Goal: Task Accomplishment & Management: Use online tool/utility

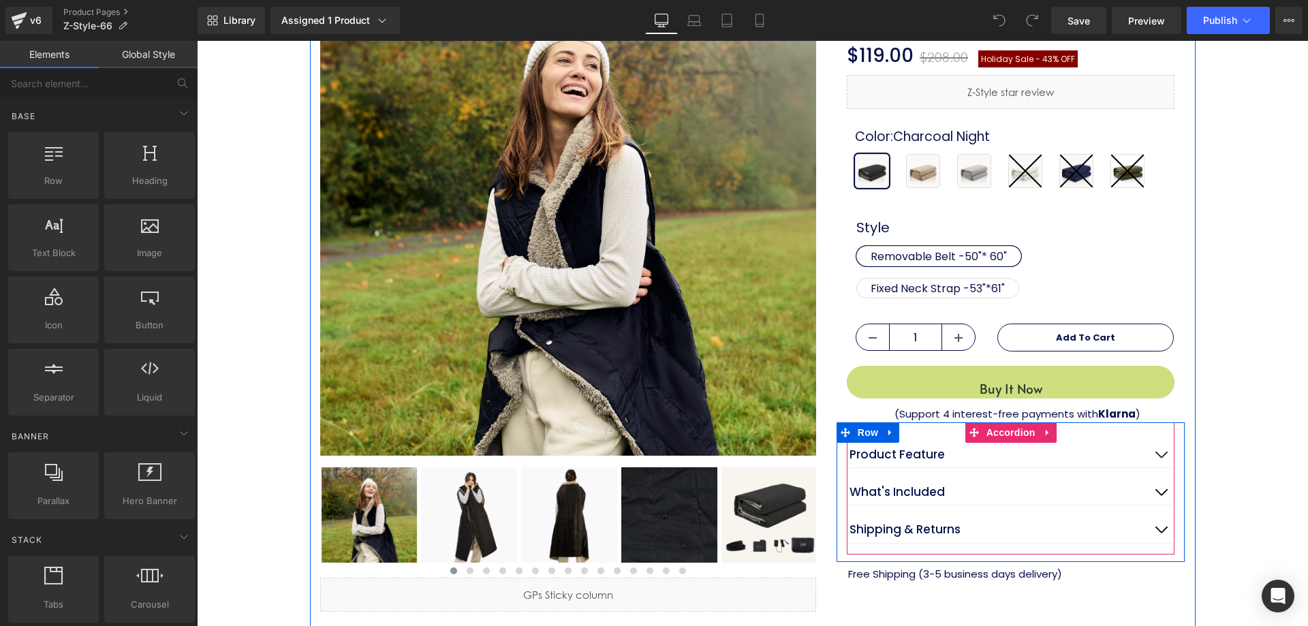
scroll to position [204, 0]
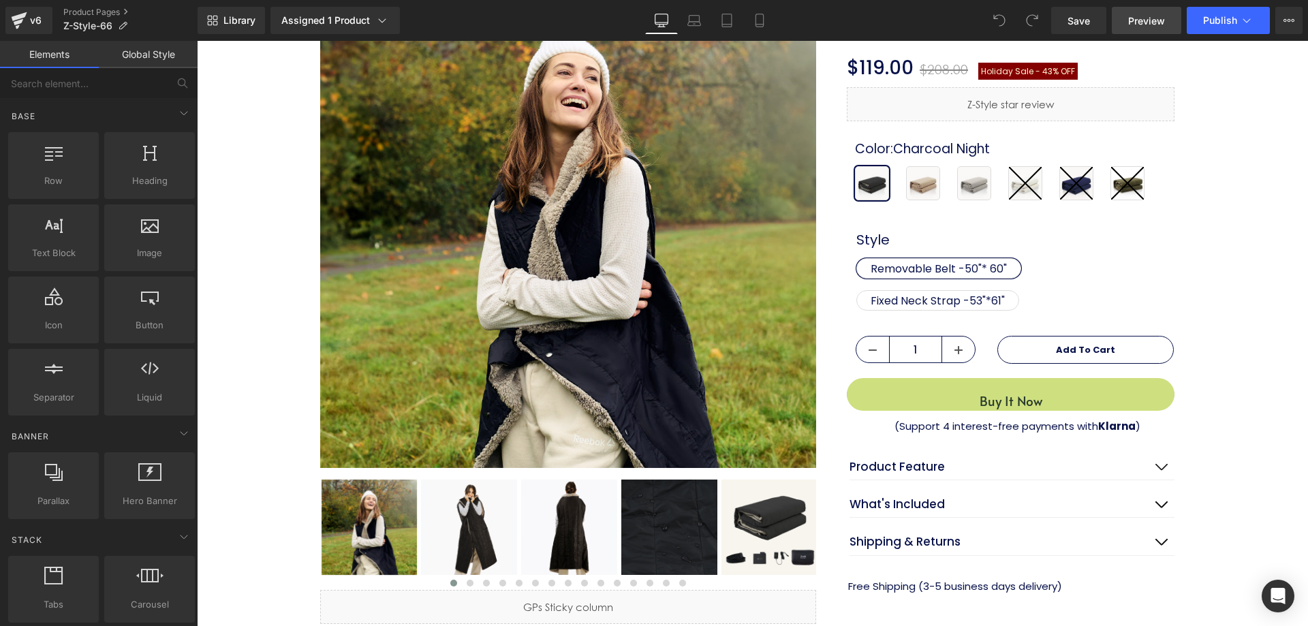
click at [1141, 21] on span "Preview" at bounding box center [1146, 21] width 37 height 14
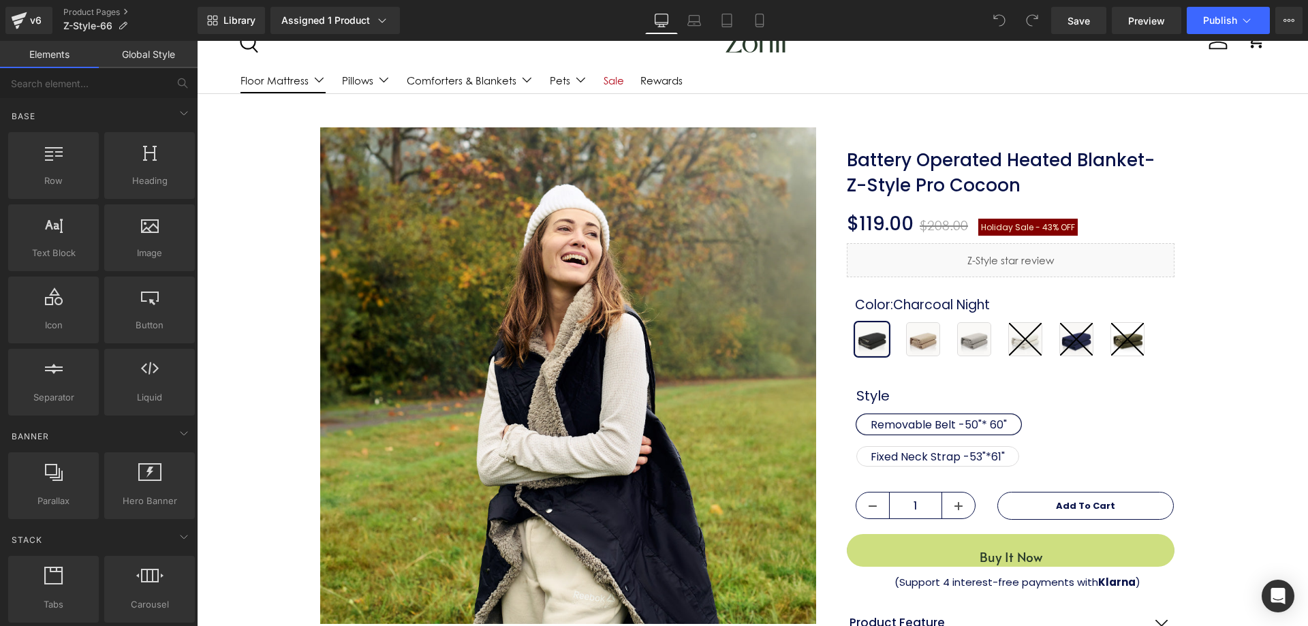
scroll to position [0, 0]
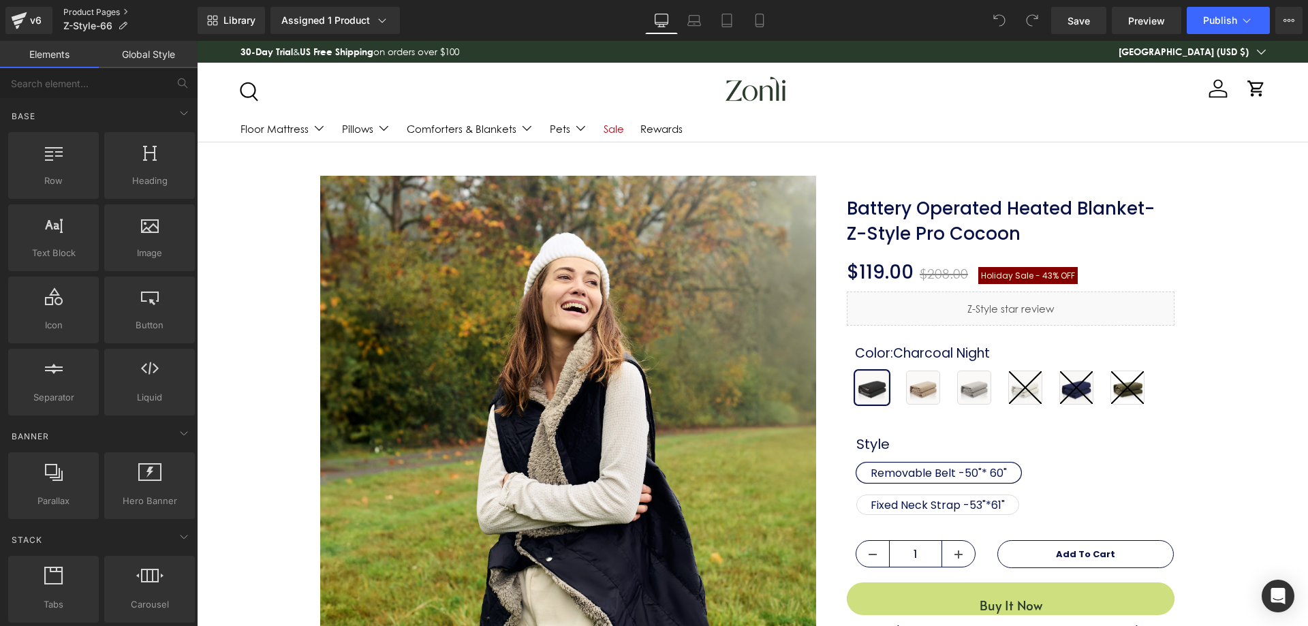
click at [98, 12] on link "Product Pages" at bounding box center [130, 12] width 134 height 11
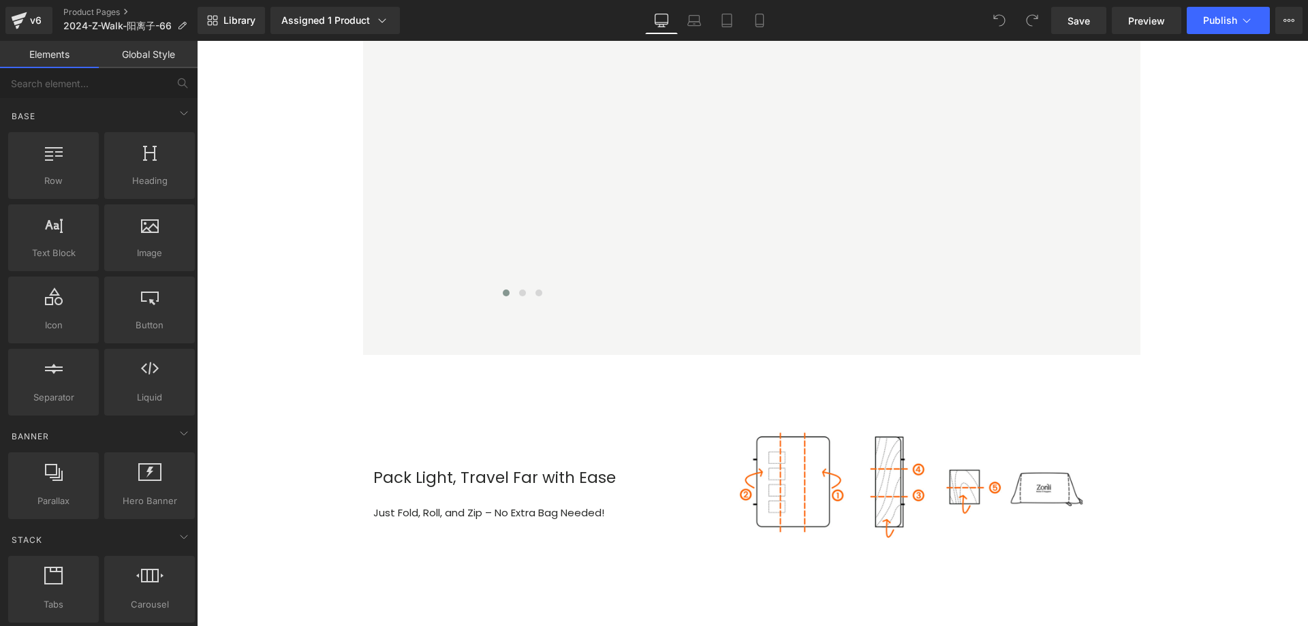
scroll to position [2248, 0]
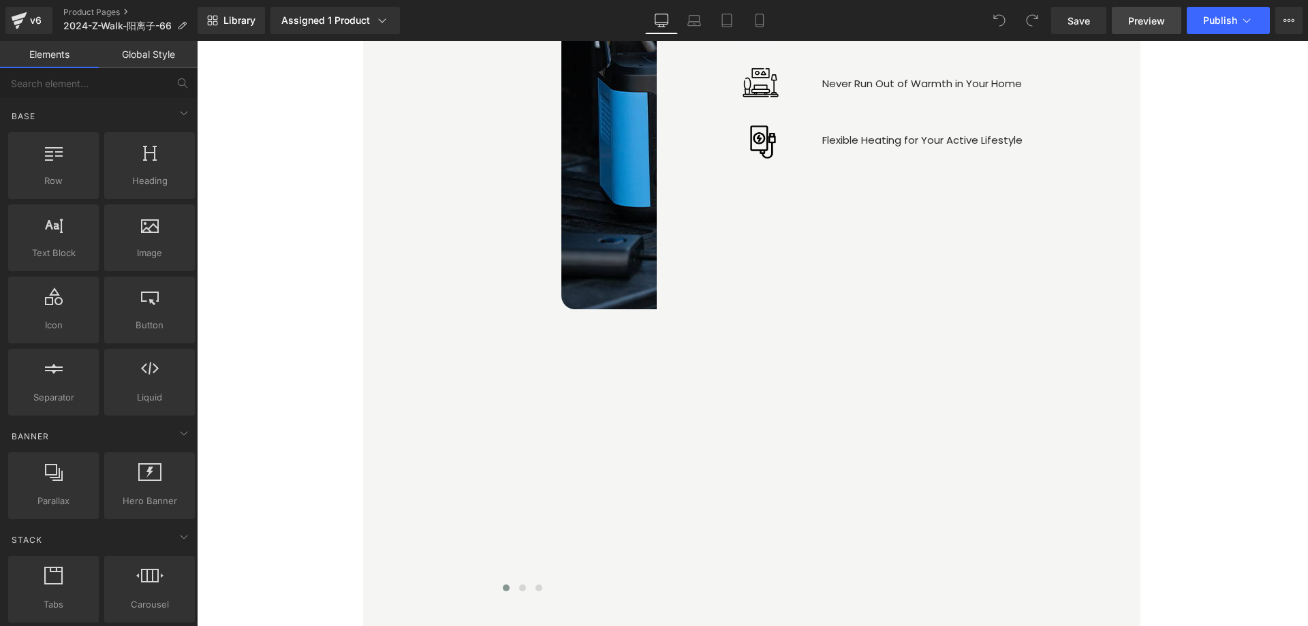
click at [1133, 18] on span "Preview" at bounding box center [1146, 21] width 37 height 14
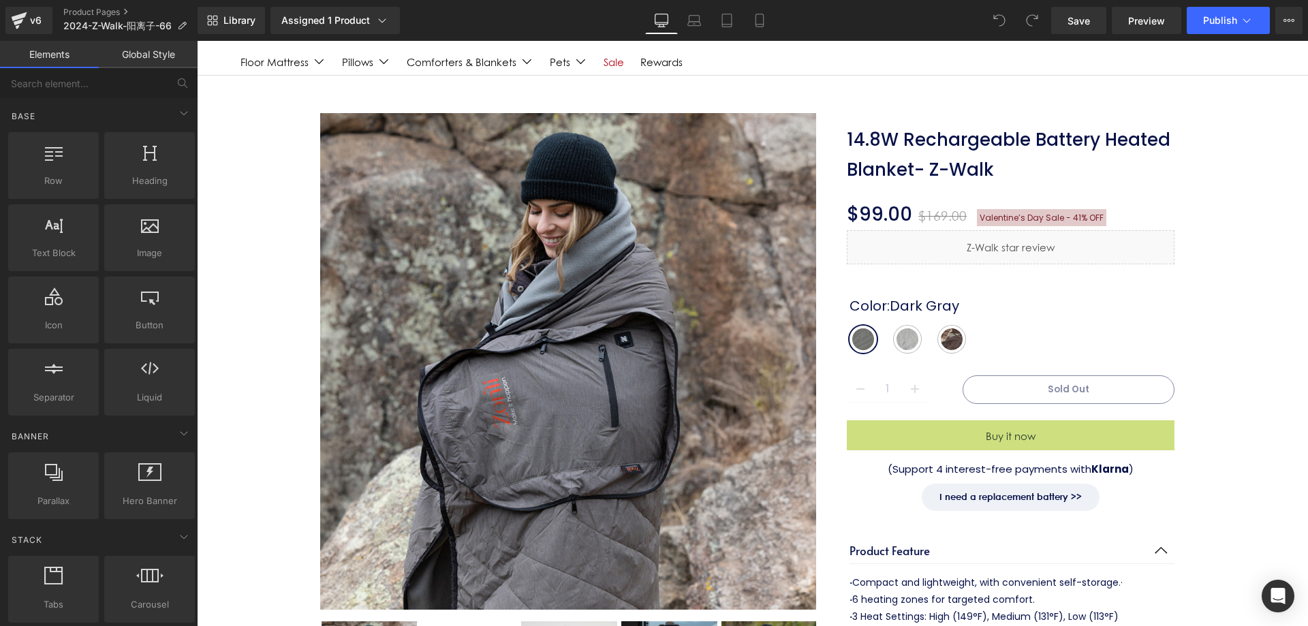
scroll to position [0, 0]
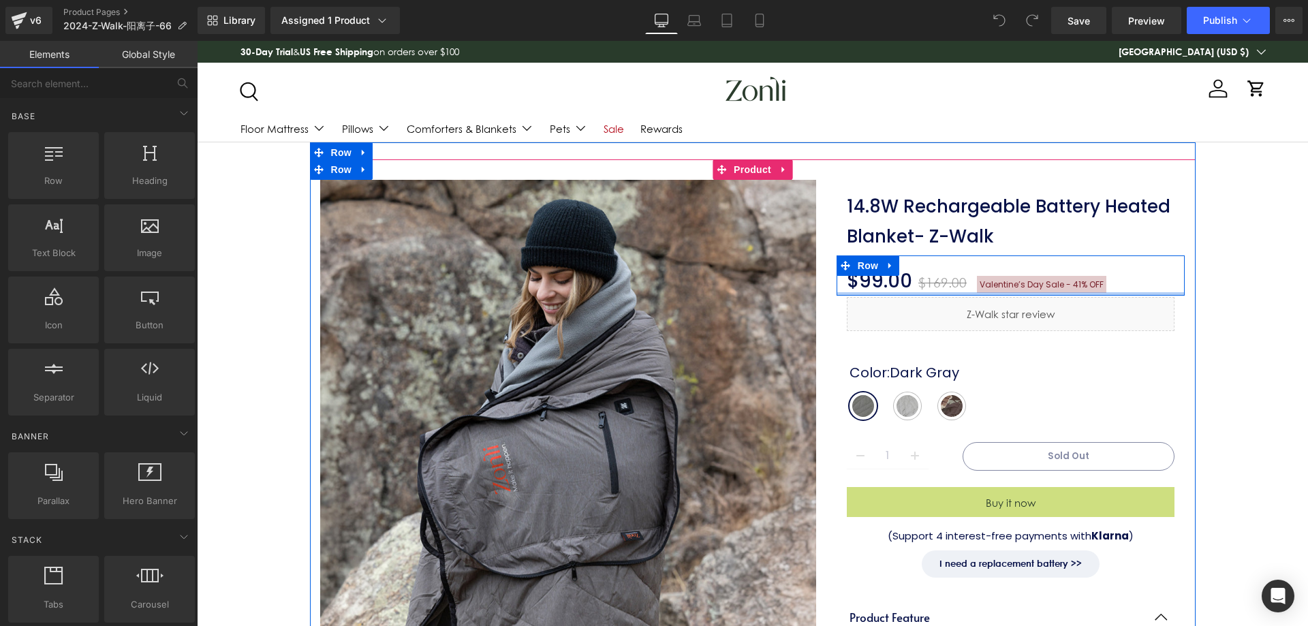
click at [1000, 292] on div at bounding box center [1011, 293] width 349 height 3
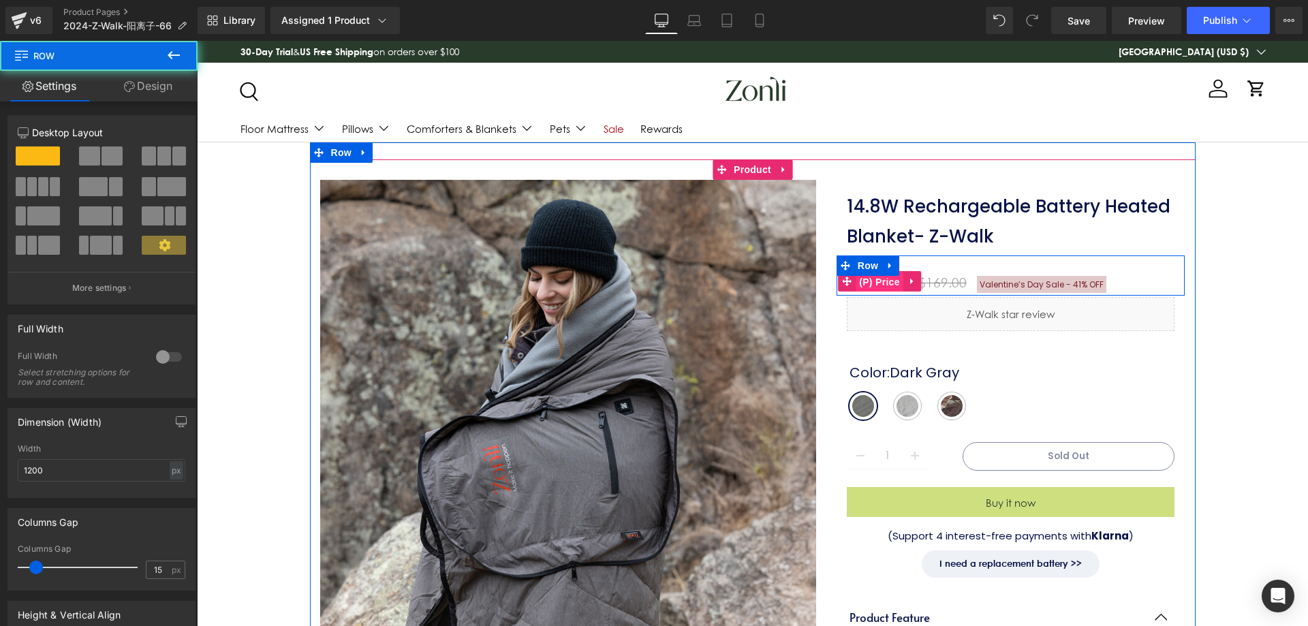
click at [867, 282] on span "(P) Price" at bounding box center [880, 282] width 48 height 20
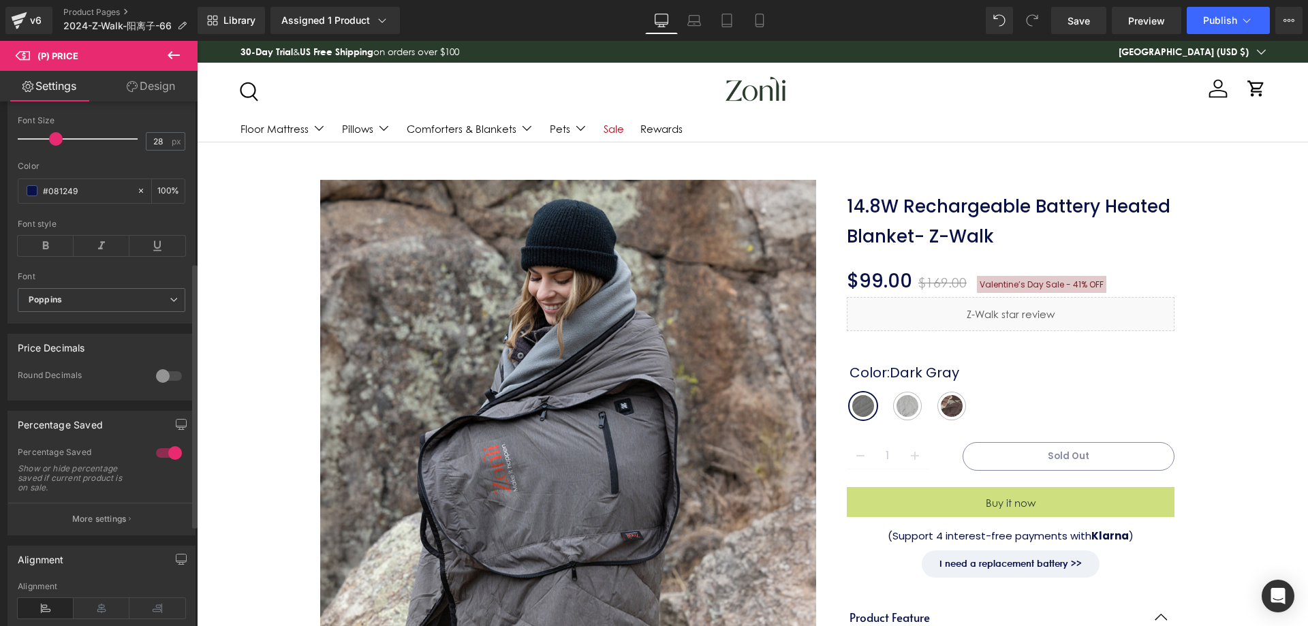
scroll to position [341, 0]
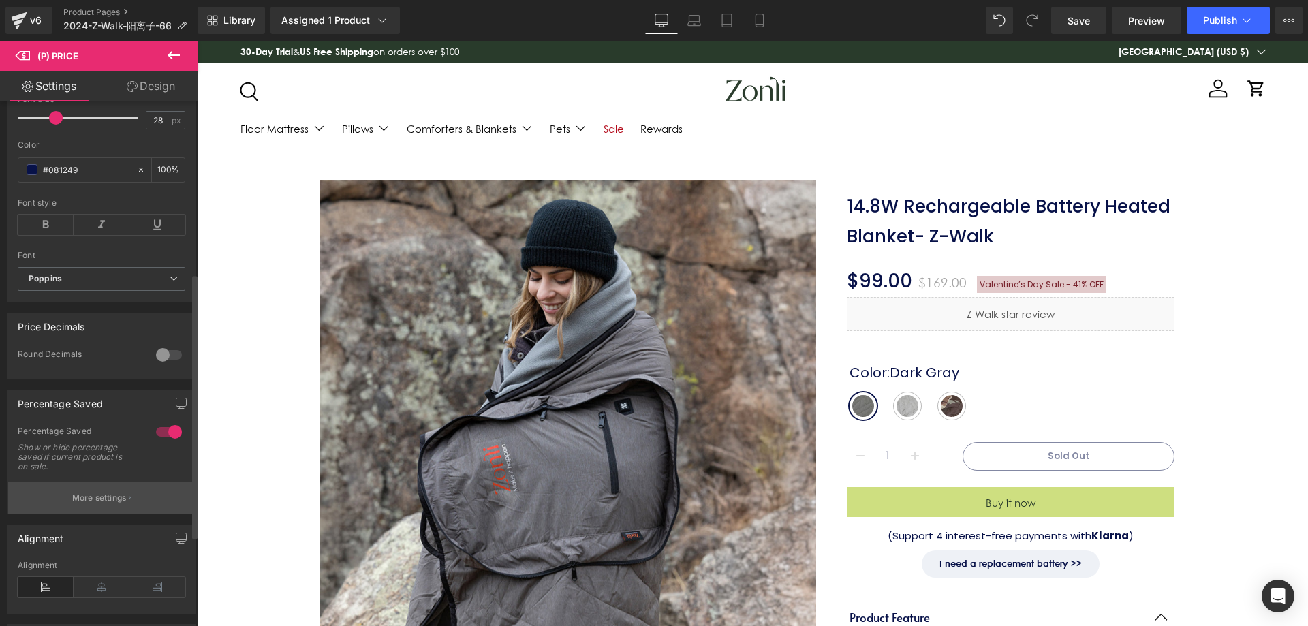
click at [102, 504] on p "More settings" at bounding box center [99, 498] width 55 height 12
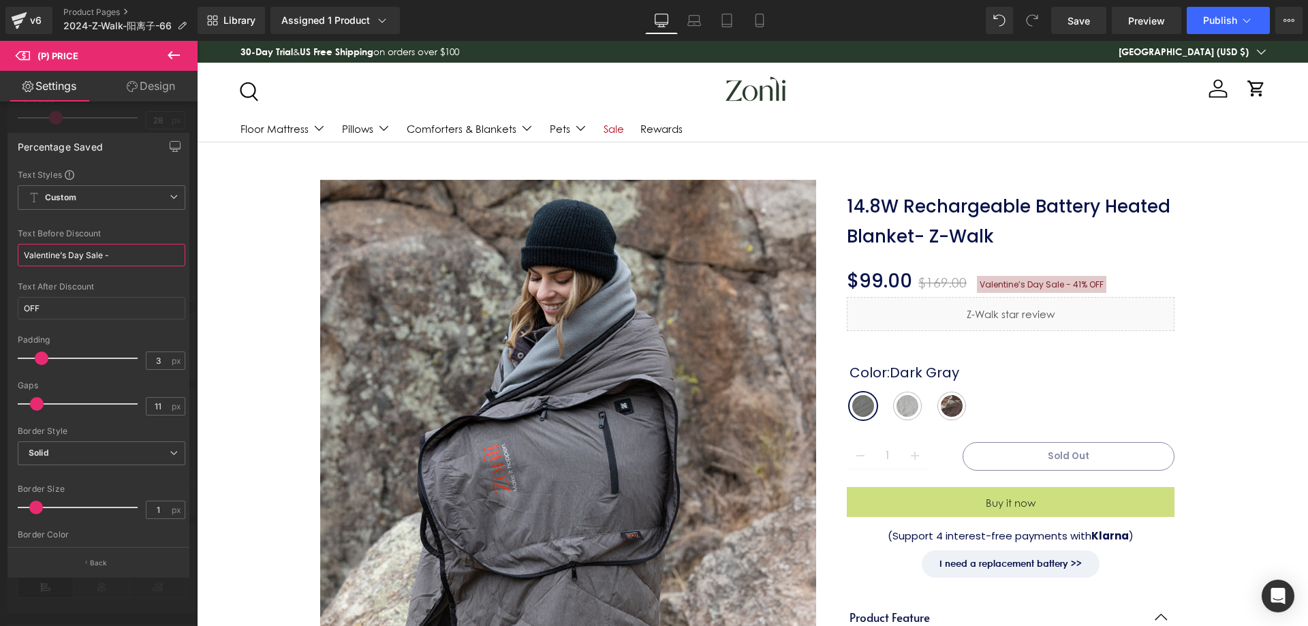
drag, startPoint x: 83, startPoint y: 254, endPoint x: 0, endPoint y: 258, distance: 83.2
click at [0, 258] on div "Percentage Saved Text Styles Custom Custom Setup Global Style Custom Setup Glob…" at bounding box center [99, 350] width 198 height 454
type input "Sale -"
drag, startPoint x: 63, startPoint y: 260, endPoint x: 0, endPoint y: 260, distance: 63.4
click at [0, 260] on div "Percentage Saved Text Styles Custom Custom Setup Global Style Custom Setup Glob…" at bounding box center [99, 350] width 198 height 454
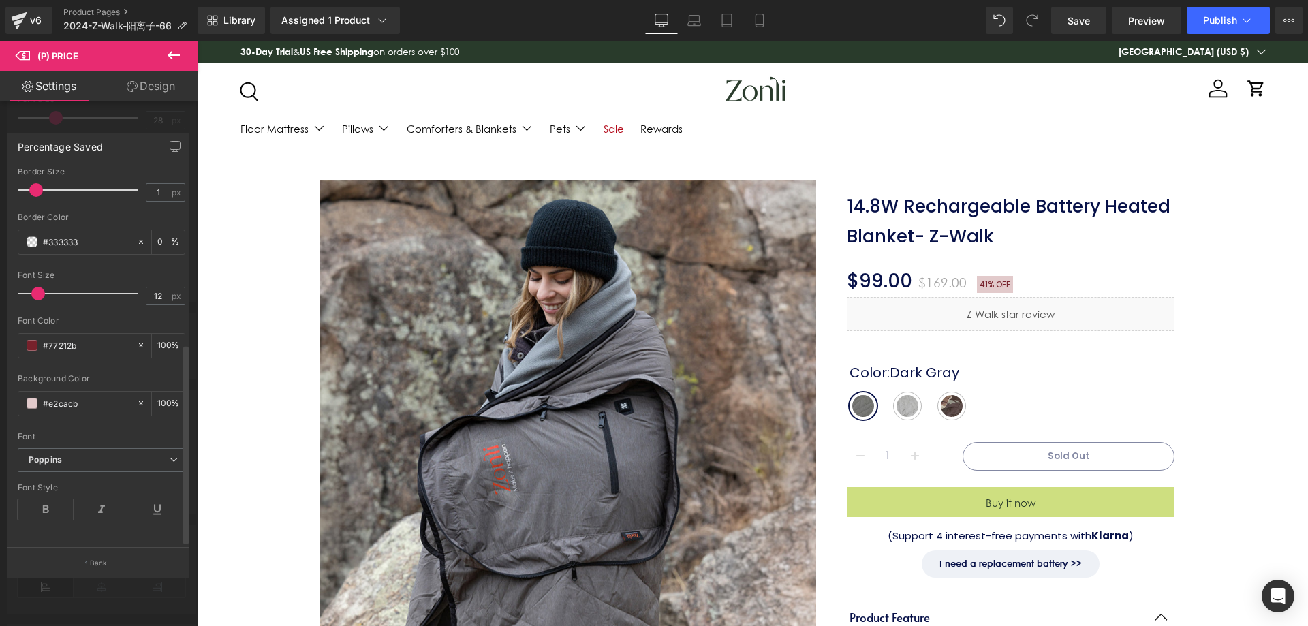
scroll to position [329, 0]
click at [30, 340] on div "#77212b" at bounding box center [77, 344] width 118 height 24
click at [86, 337] on input "#77212b" at bounding box center [86, 344] width 87 height 15
click at [32, 339] on span at bounding box center [32, 344] width 11 height 11
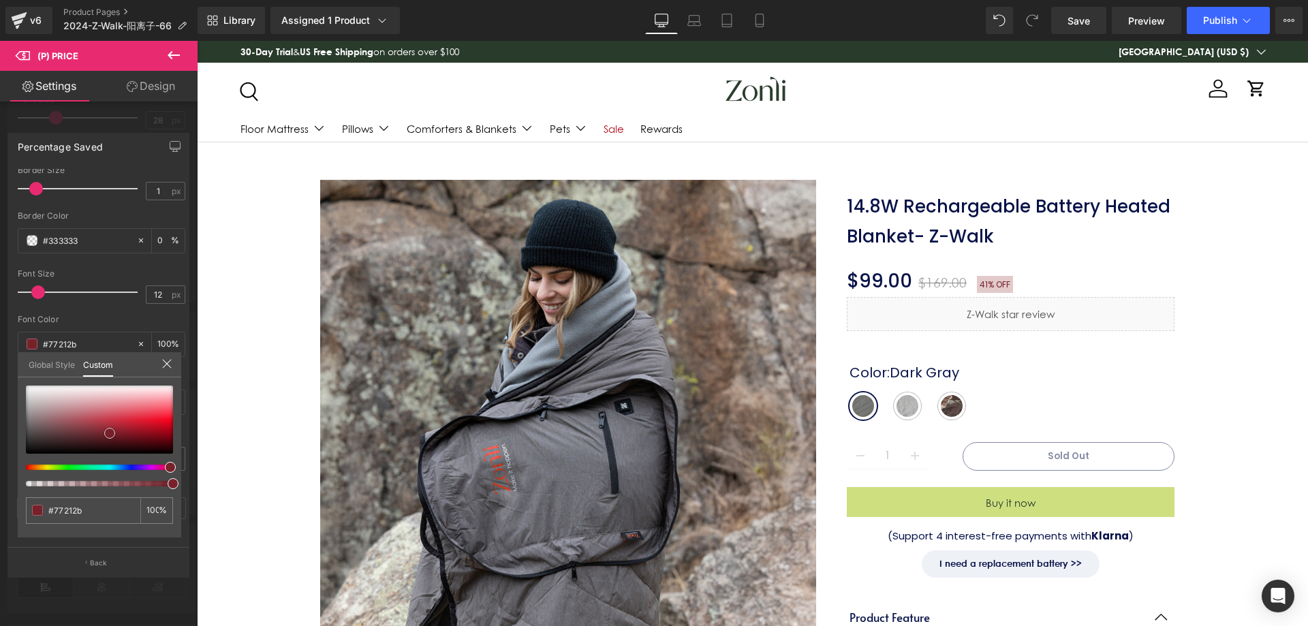
type input "#a87a7f"
drag, startPoint x: 0, startPoint y: 367, endPoint x: 3, endPoint y: 351, distance: 16.6
click at [0, 354] on div "Percentage Saved Text Styles Custom Custom Setup Global Style Custom Setup Glob…" at bounding box center [99, 350] width 198 height 454
type input "#ffffff"
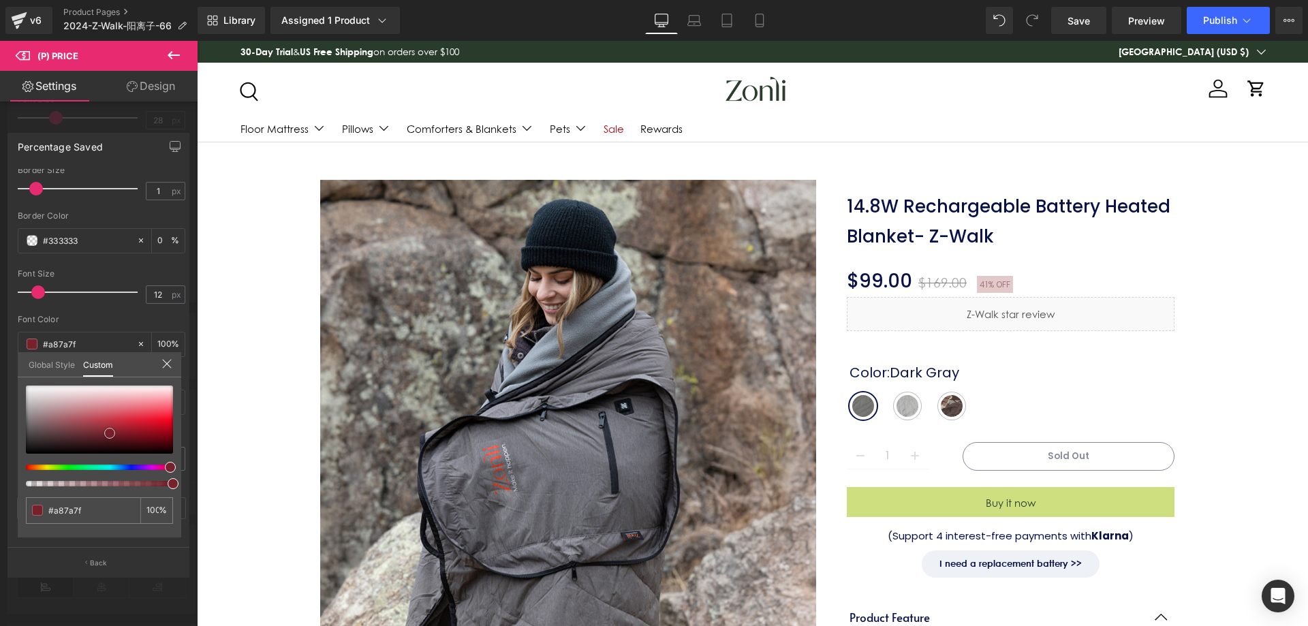
type input "#ffffff"
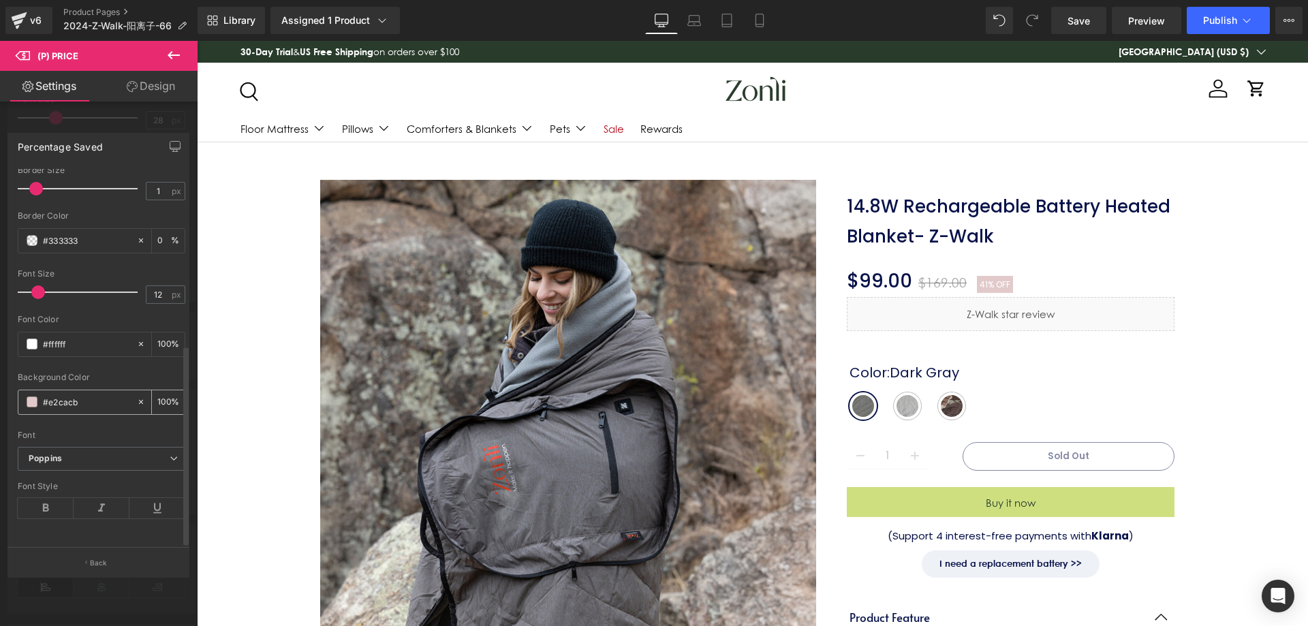
click at [31, 397] on span at bounding box center [32, 402] width 11 height 11
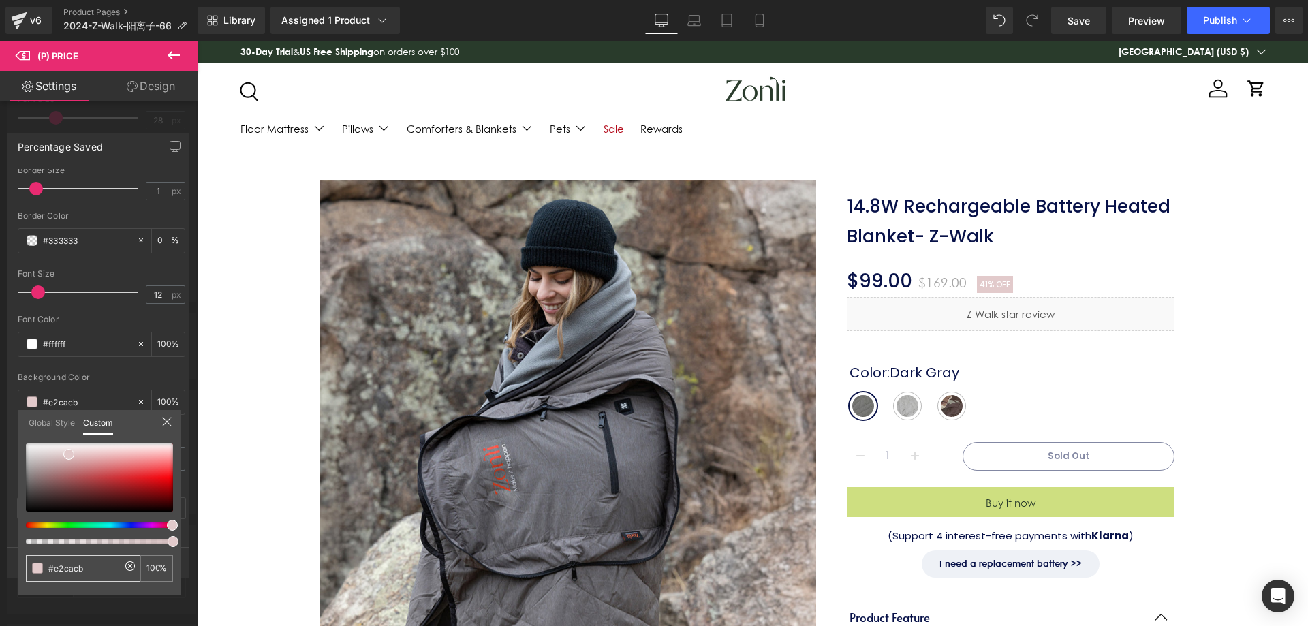
click at [103, 564] on input "#e2cacb" at bounding box center [84, 568] width 72 height 14
drag, startPoint x: 95, startPoint y: 566, endPoint x: 24, endPoint y: 568, distance: 70.9
click at [25, 568] on div "#e2cacb 100 %" at bounding box center [100, 520] width 164 height 152
type input "0"
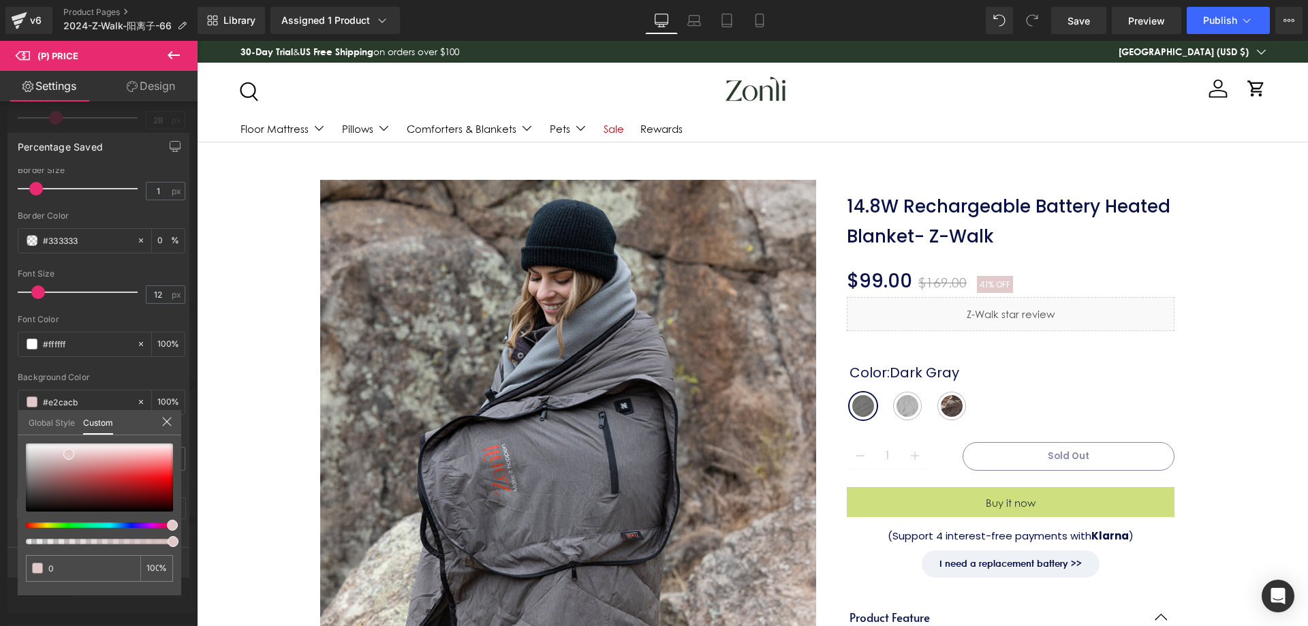
type input "0"
type input "08"
type input "0"
type input "08"
type input "081"
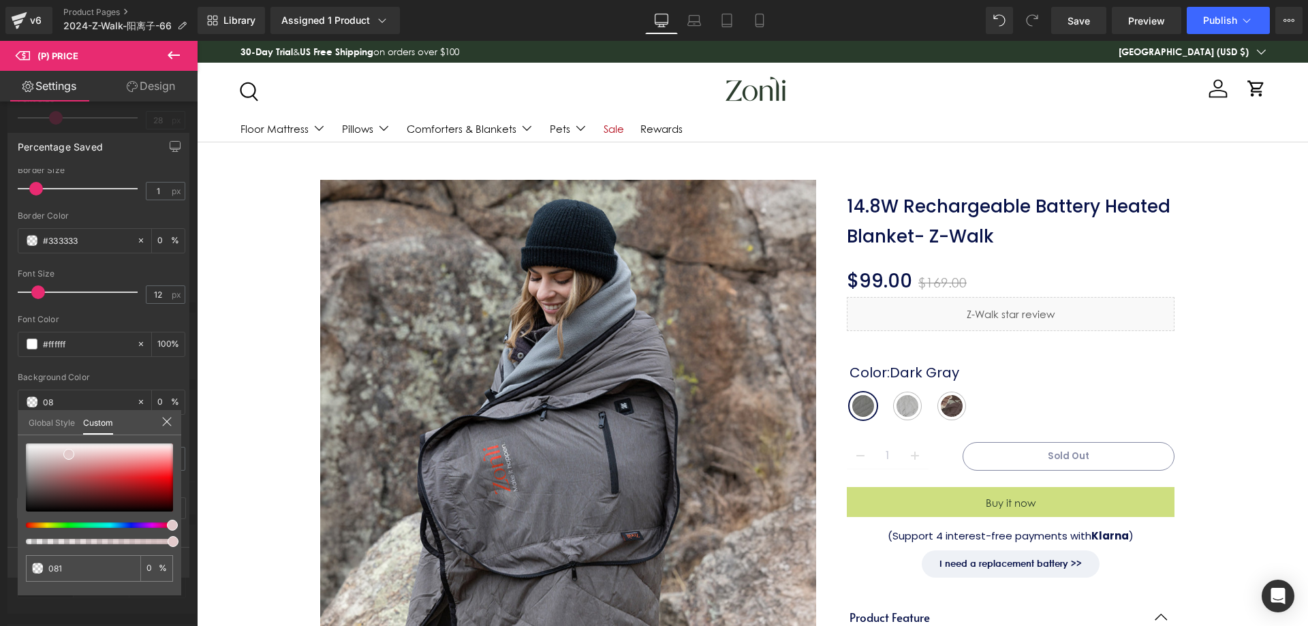
type input "081"
type input "100"
type input "0812"
type input "100"
type input "0812"
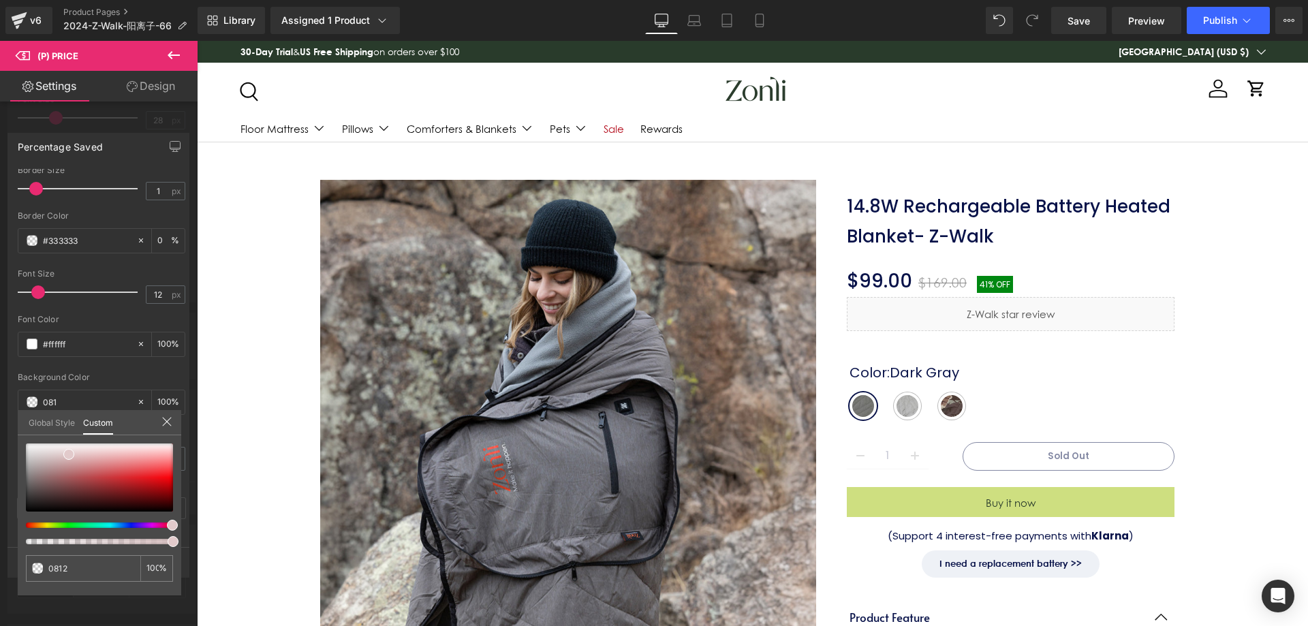
type input "13"
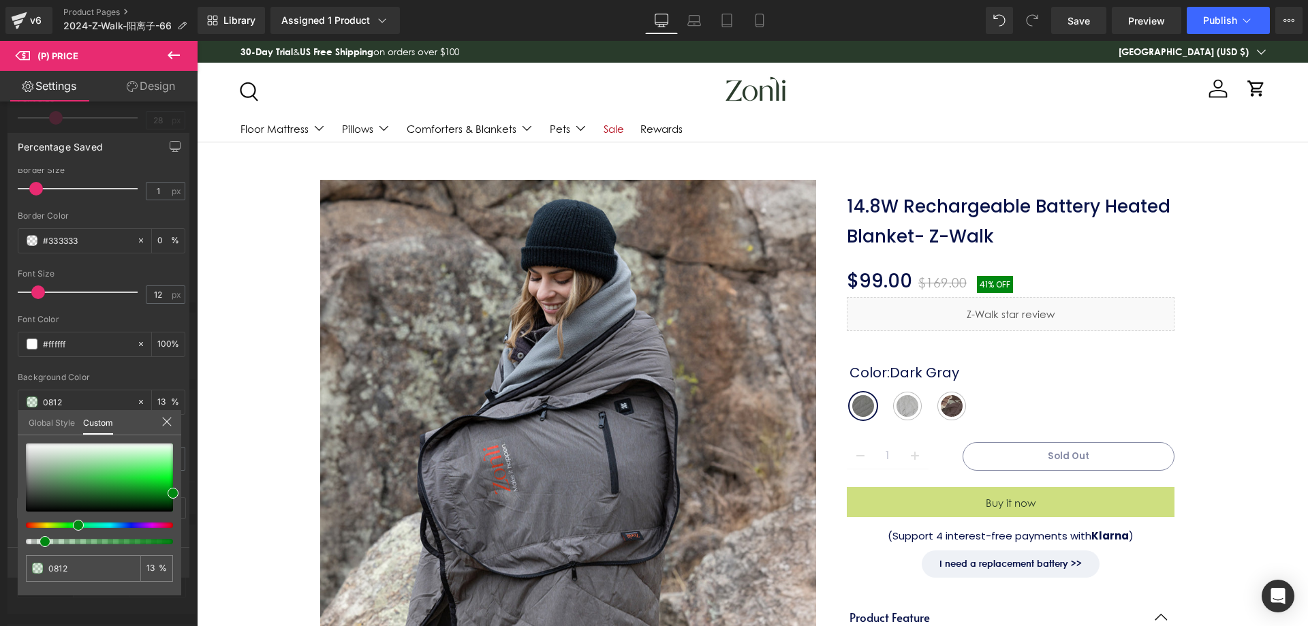
type input "08124"
type input "0"
type input "081249"
type input "0"
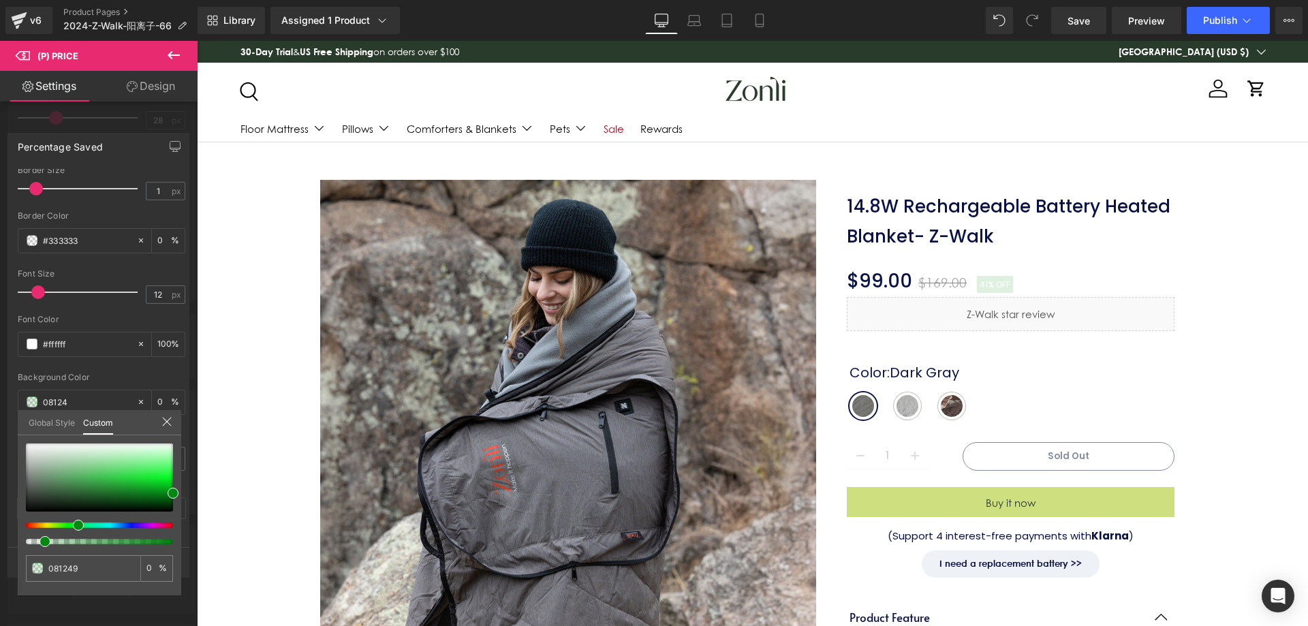
type input "081249"
type input "100"
type input "081249"
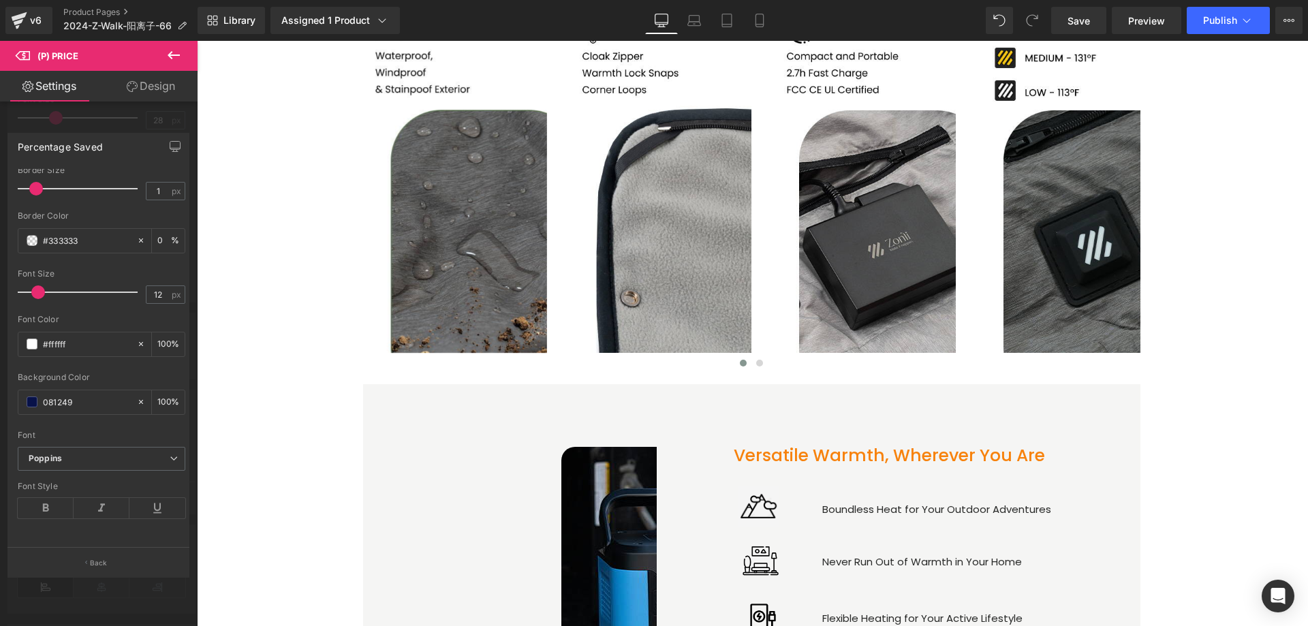
scroll to position [1771, 0]
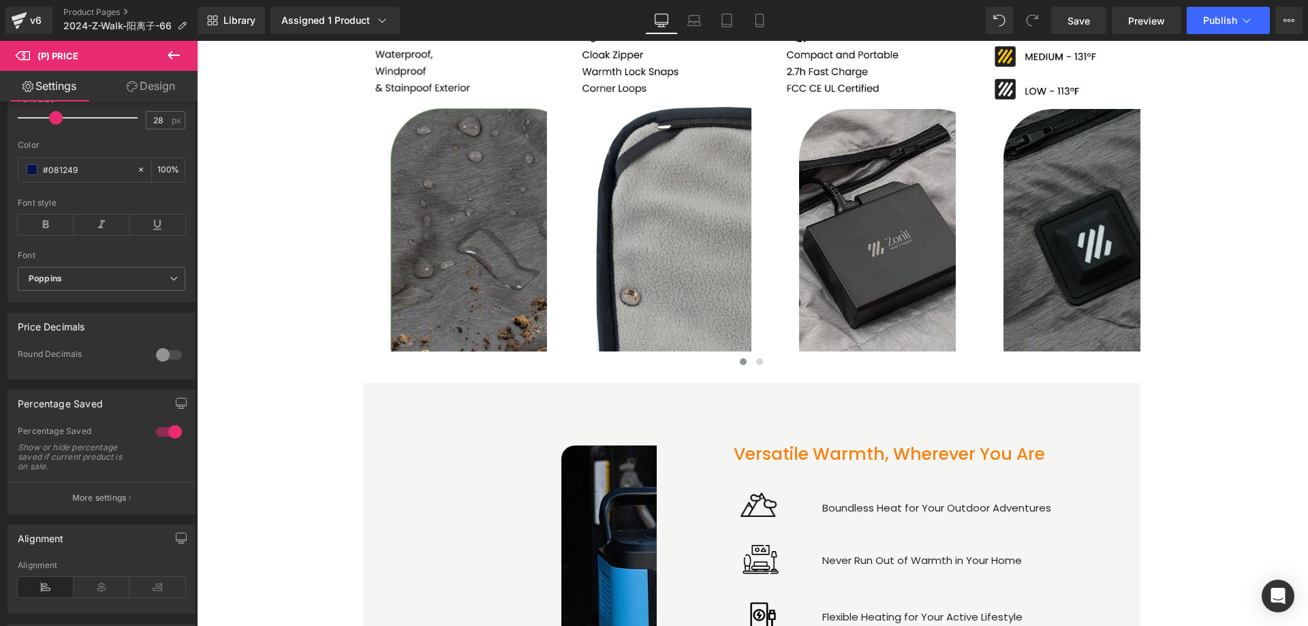
drag, startPoint x: 997, startPoint y: 392, endPoint x: 982, endPoint y: 403, distance: 19.5
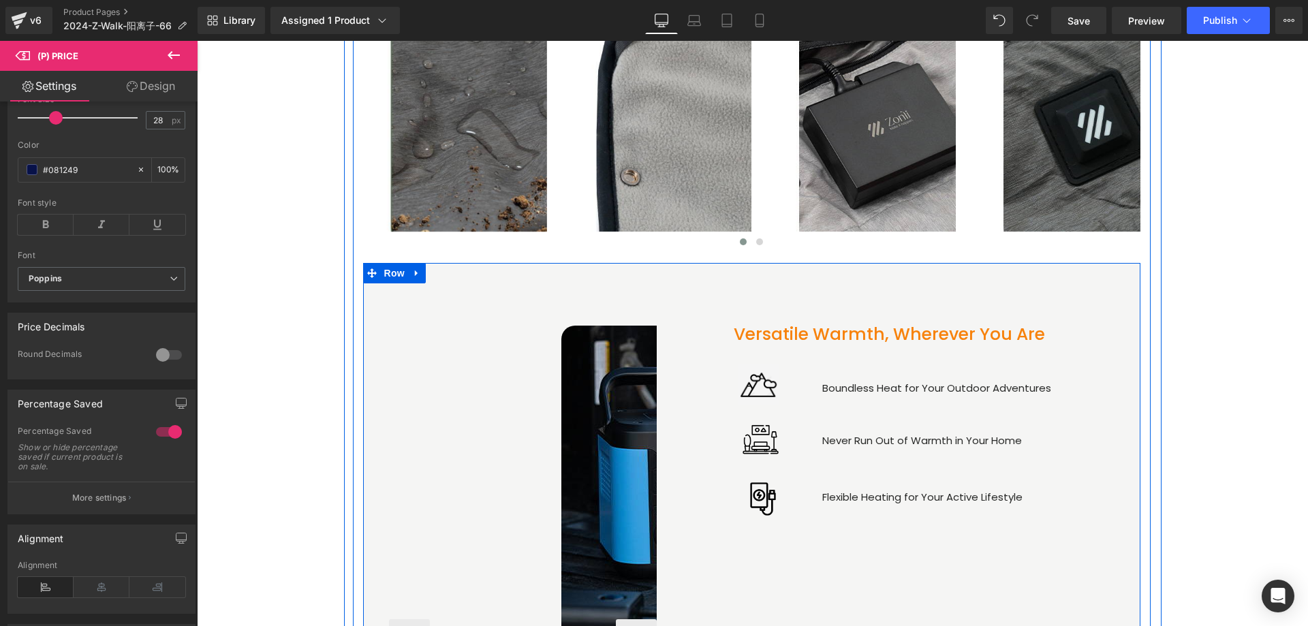
scroll to position [2044, 0]
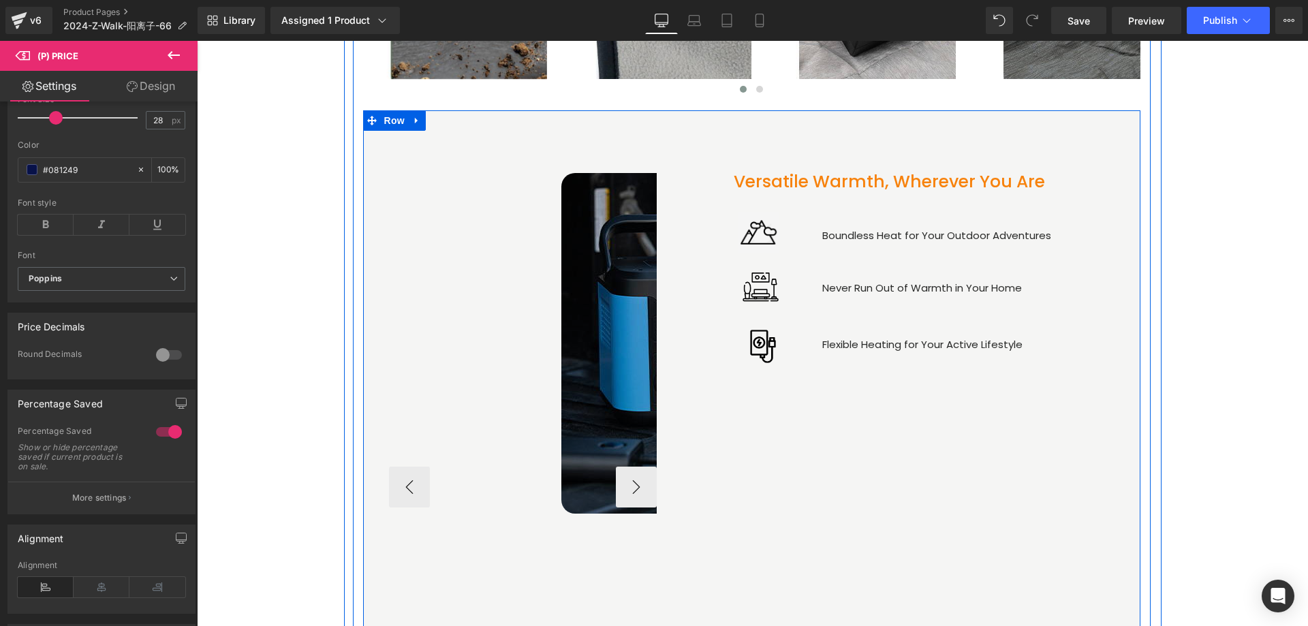
click at [570, 385] on img at bounding box center [765, 343] width 409 height 341
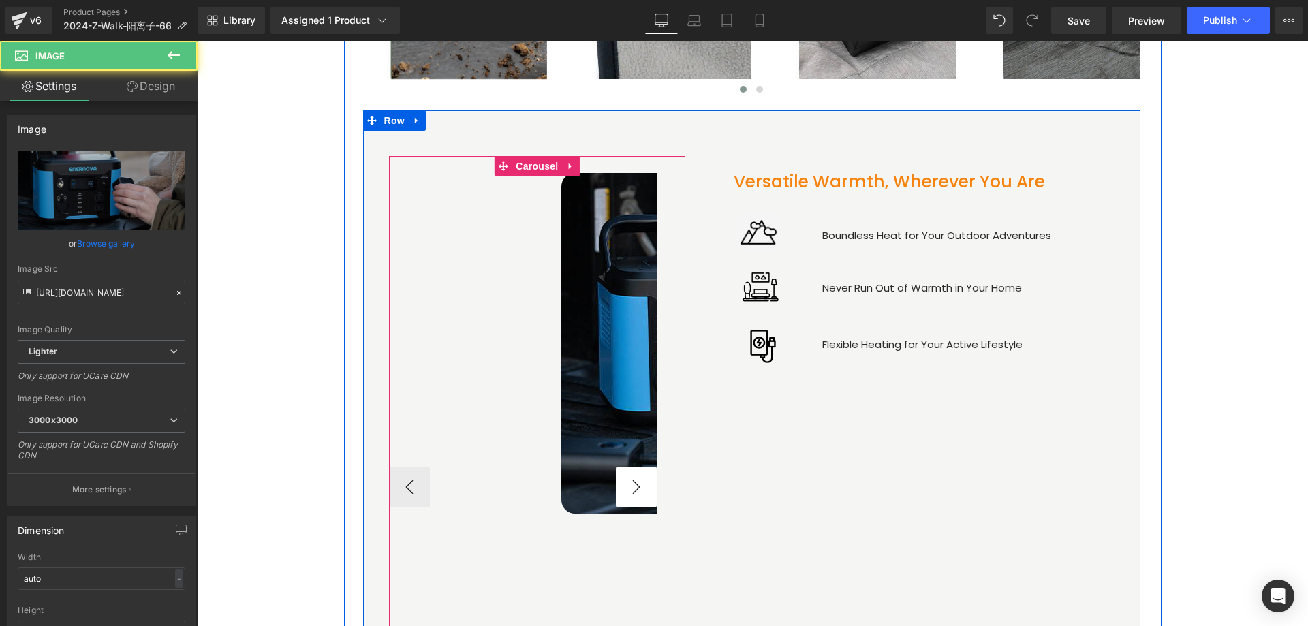
click at [621, 480] on button "›" at bounding box center [636, 487] width 41 height 41
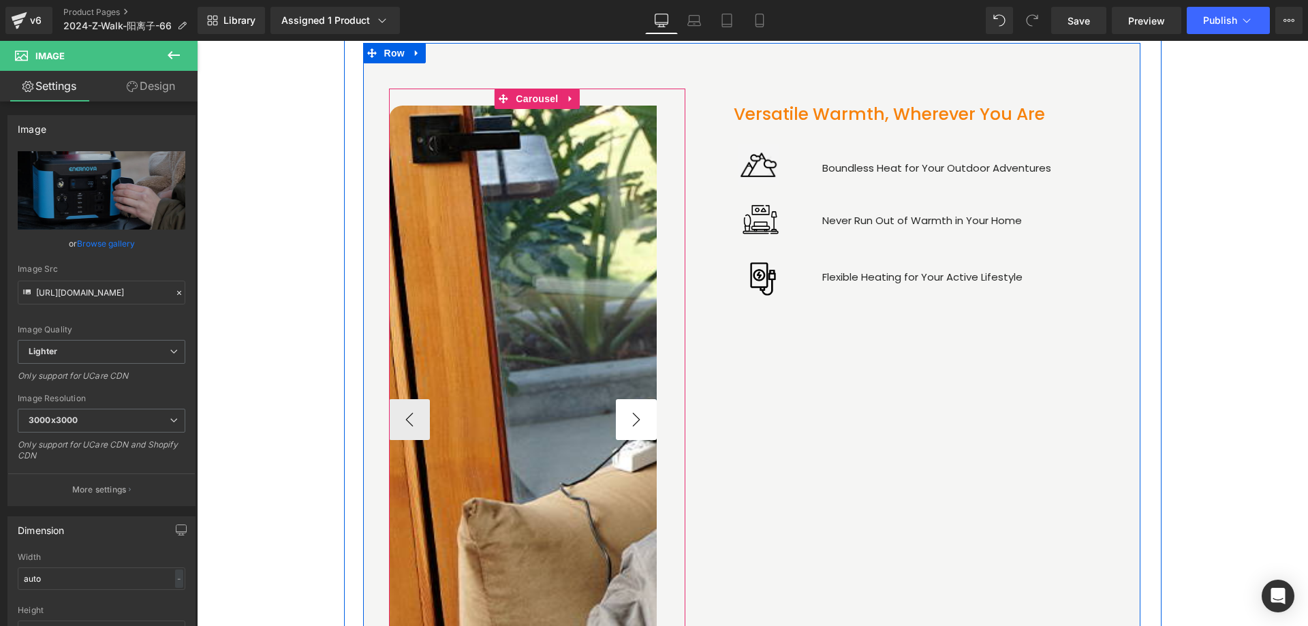
scroll to position [2112, 0]
click at [630, 417] on button "›" at bounding box center [636, 419] width 41 height 41
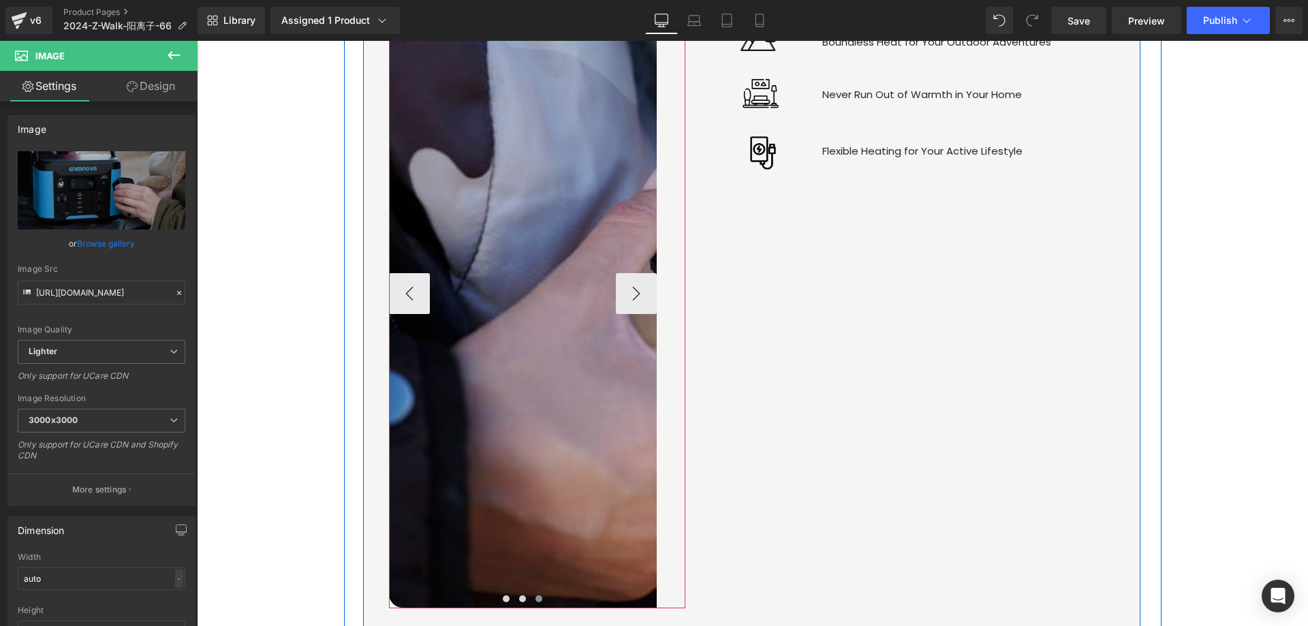
scroll to position [2248, 0]
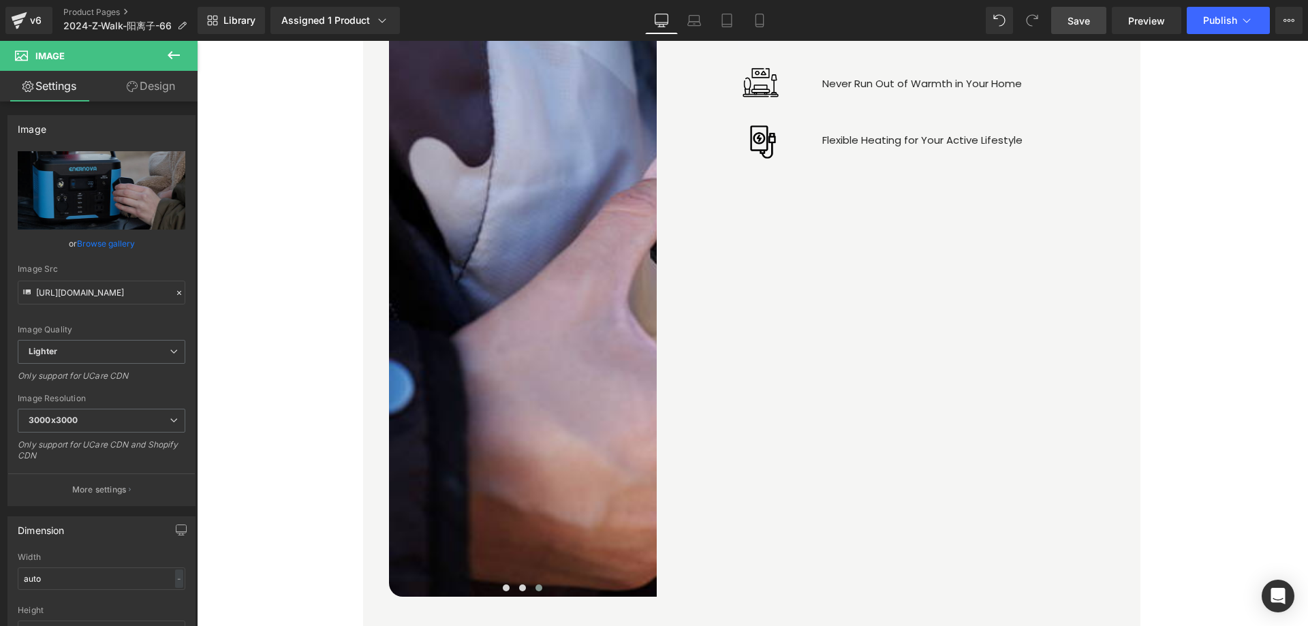
click at [1068, 22] on span "Save" at bounding box center [1079, 21] width 22 height 14
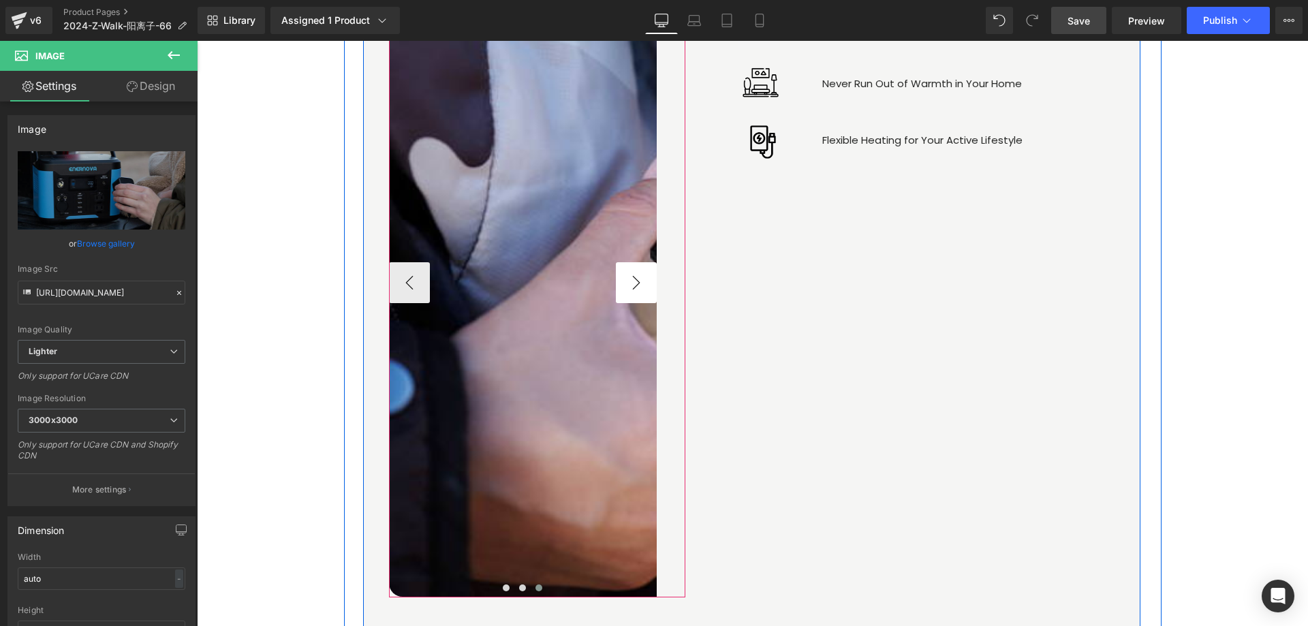
click at [623, 284] on button "›" at bounding box center [636, 282] width 41 height 41
click at [632, 281] on button "›" at bounding box center [636, 282] width 41 height 41
click at [407, 282] on button "‹" at bounding box center [409, 282] width 41 height 41
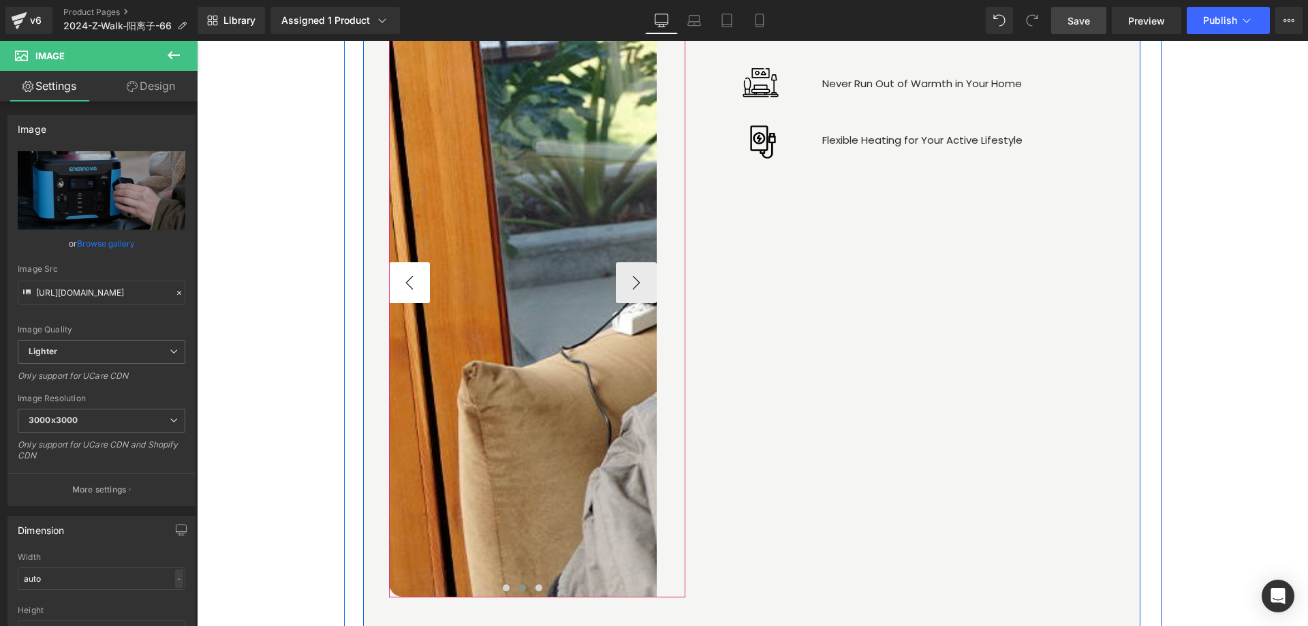
click at [407, 282] on button "‹" at bounding box center [409, 282] width 41 height 41
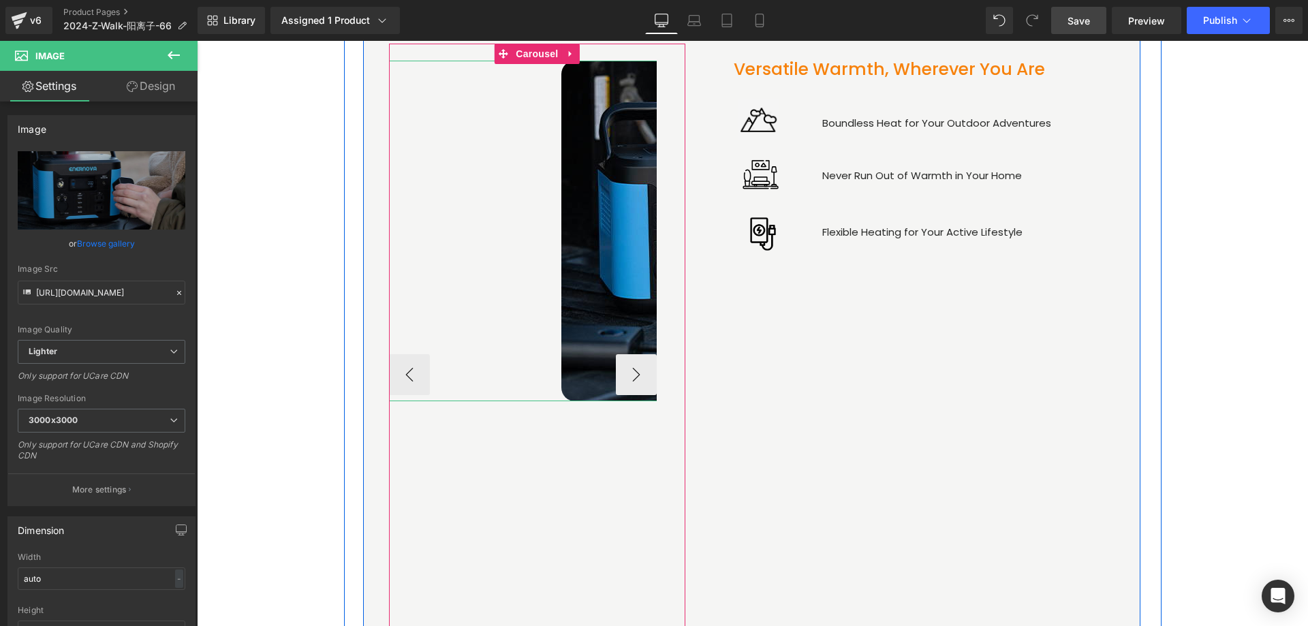
scroll to position [2112, 0]
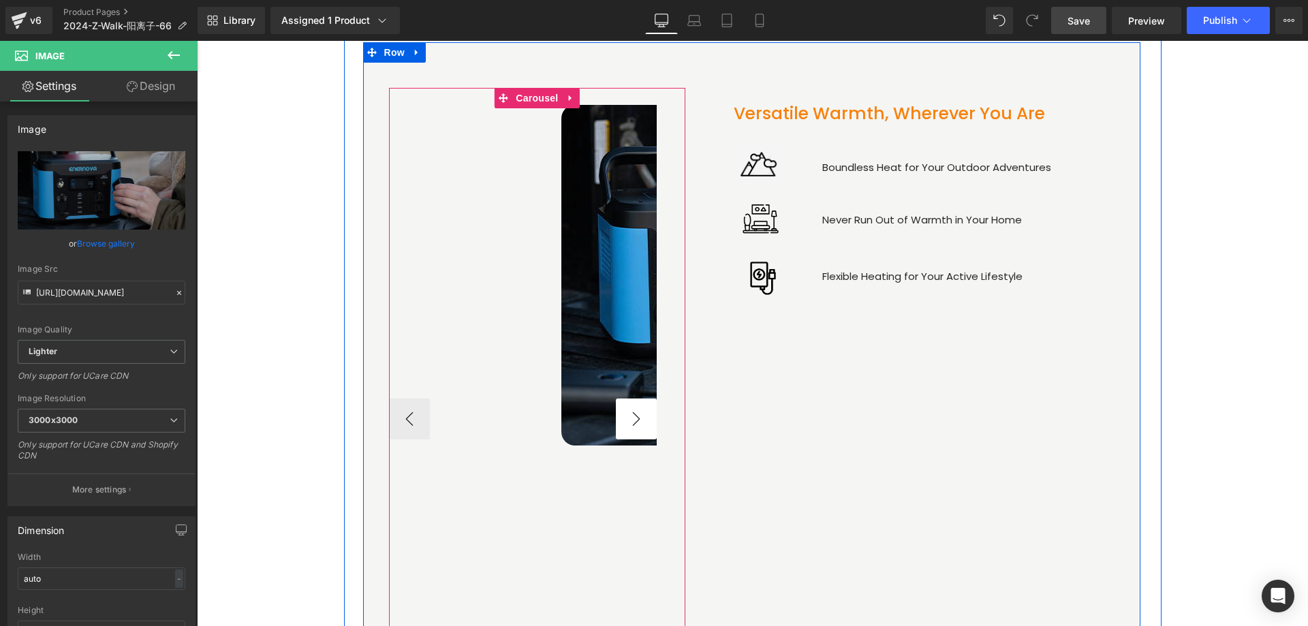
click at [632, 427] on button "›" at bounding box center [636, 419] width 41 height 41
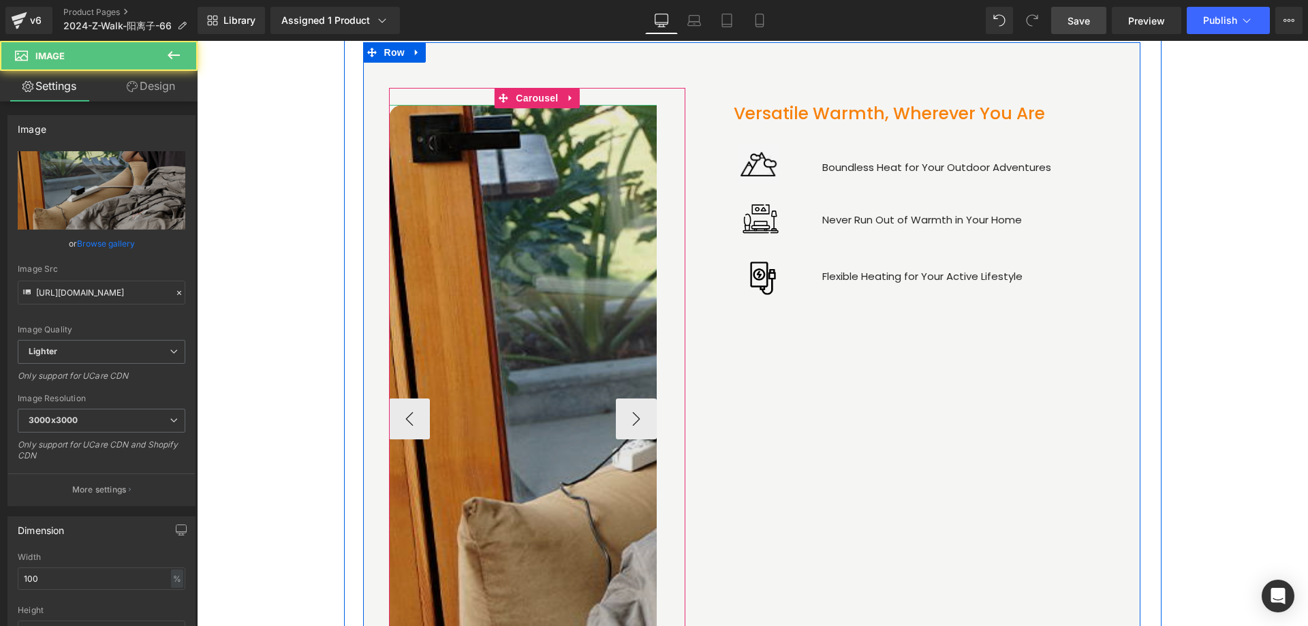
click at [536, 360] on img at bounding box center [766, 419] width 754 height 628
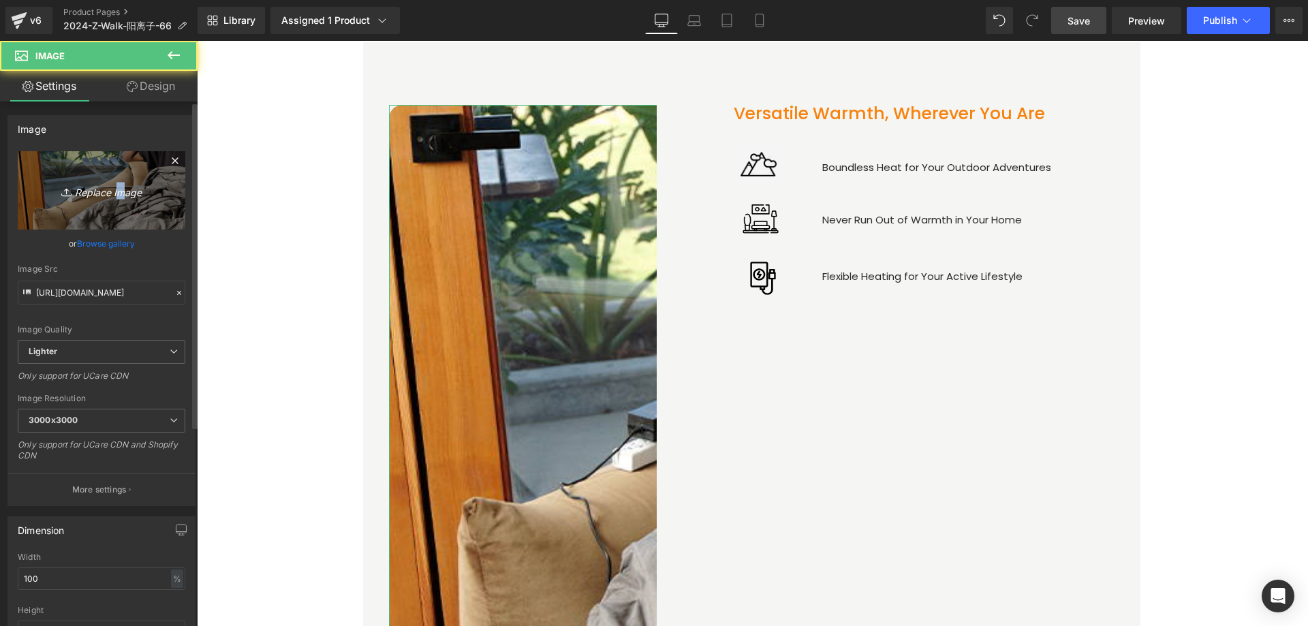
click at [114, 188] on icon "Replace Image" at bounding box center [101, 190] width 109 height 17
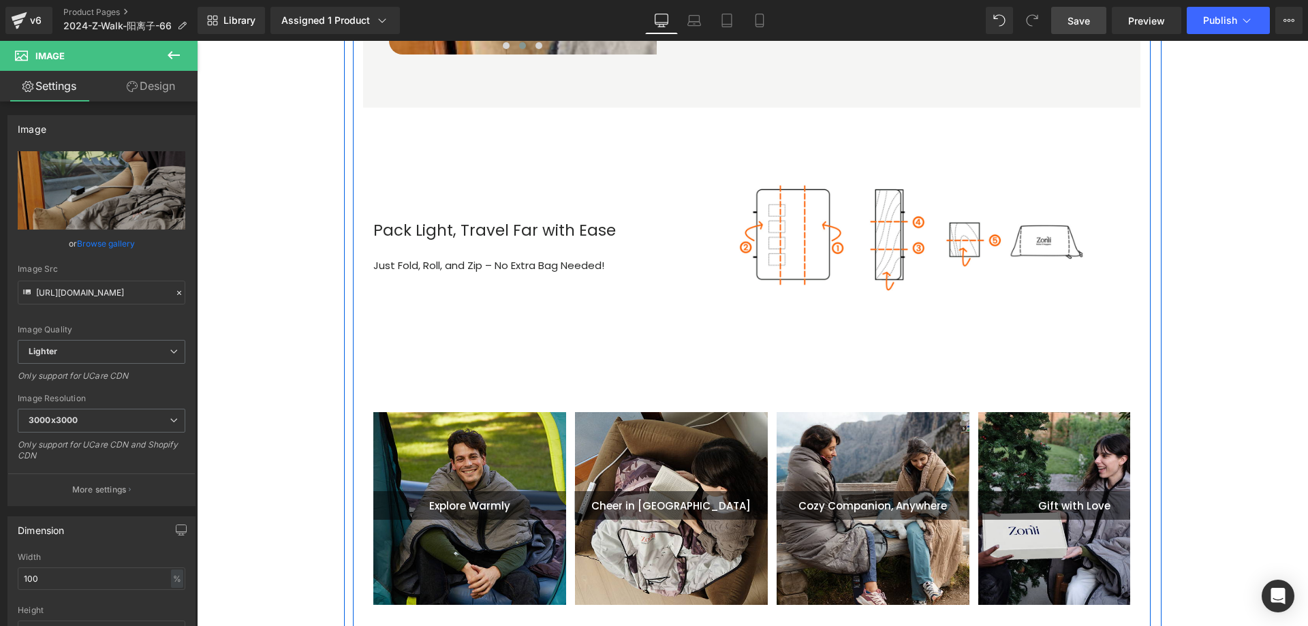
scroll to position [2794, 0]
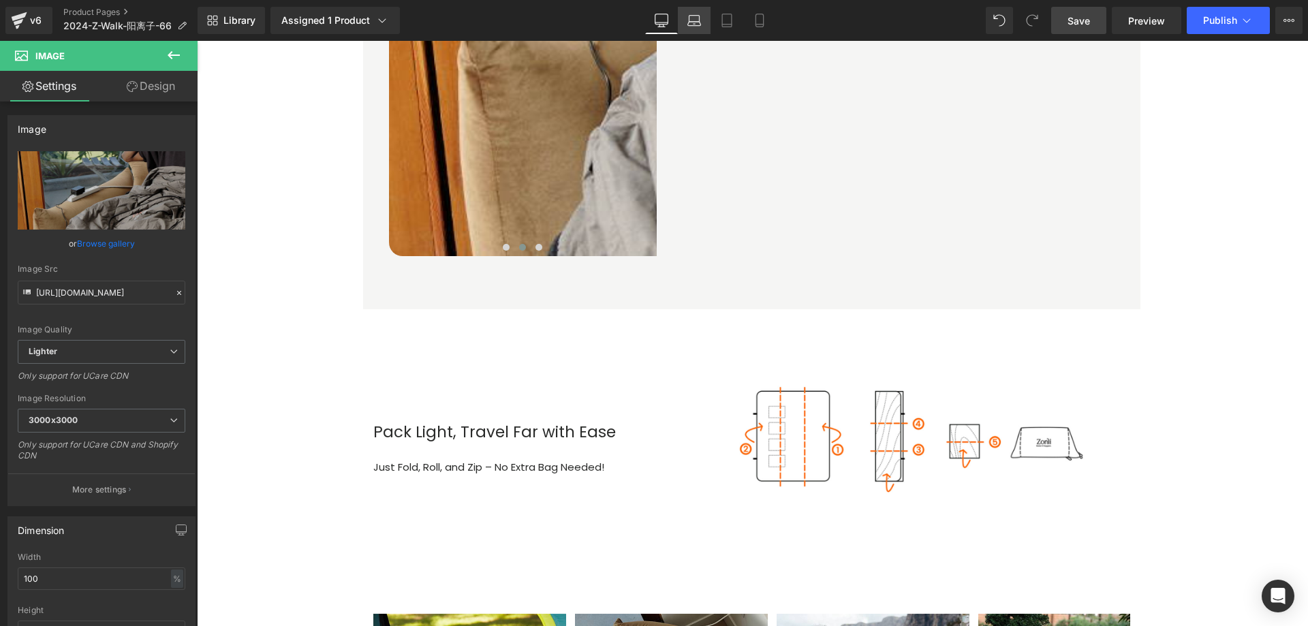
click at [692, 19] on icon at bounding box center [694, 21] width 14 height 14
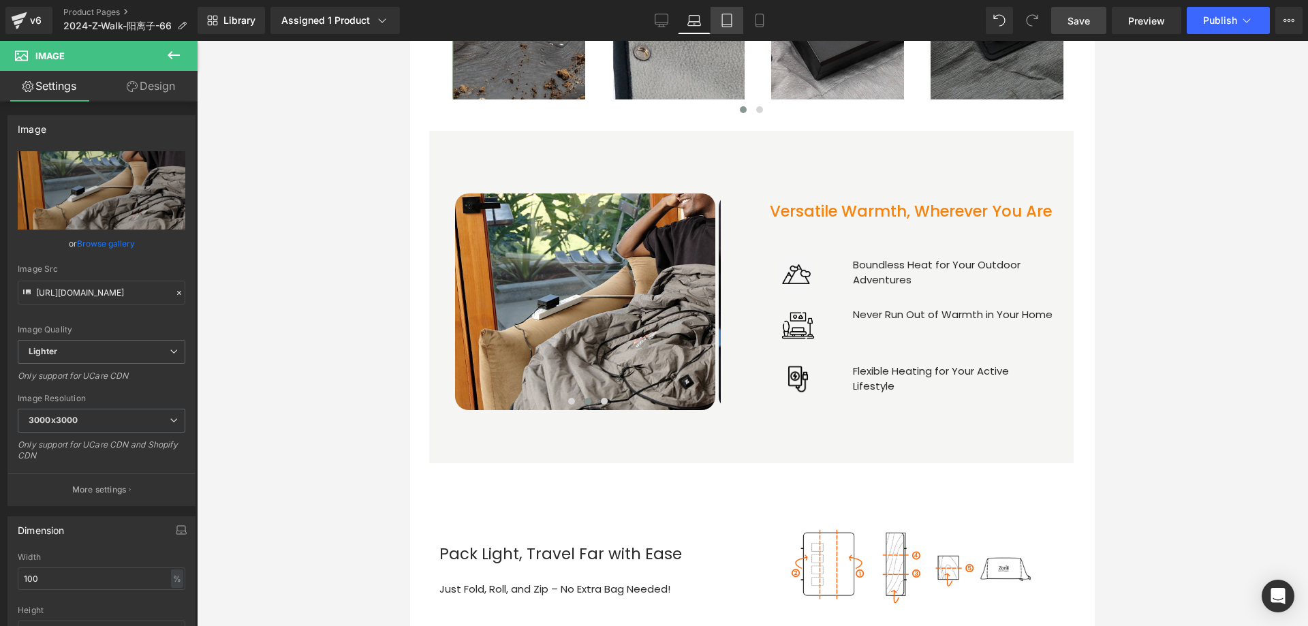
click at [722, 23] on icon at bounding box center [727, 21] width 14 height 14
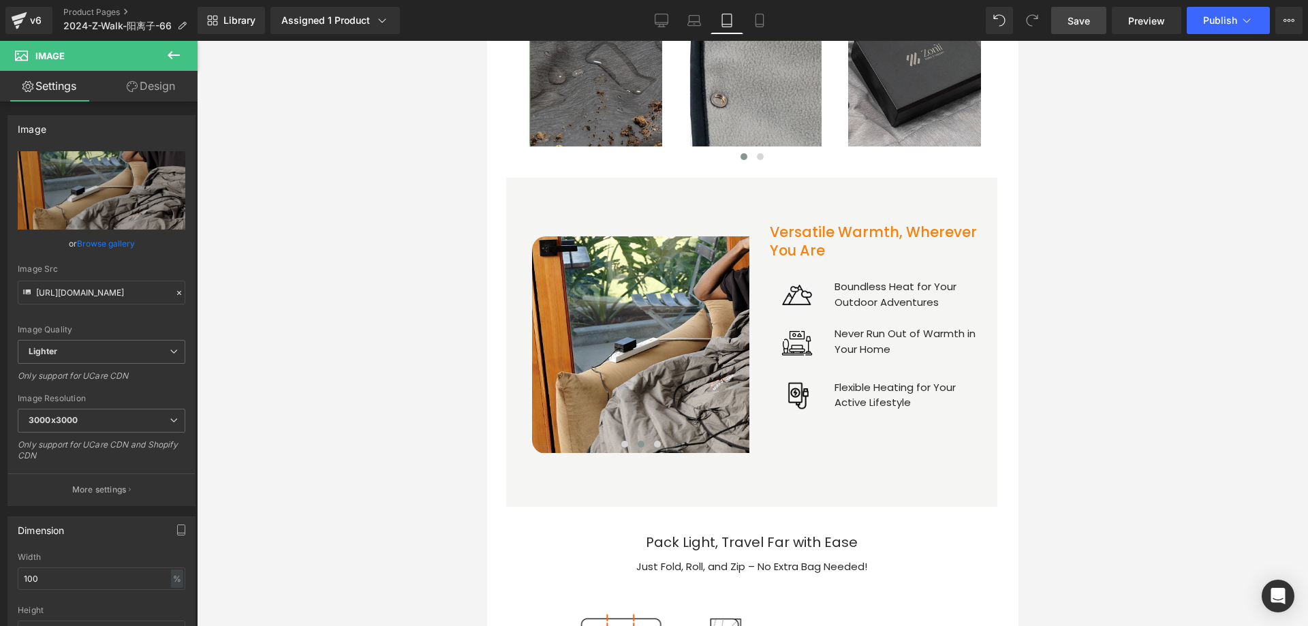
scroll to position [2585, 0]
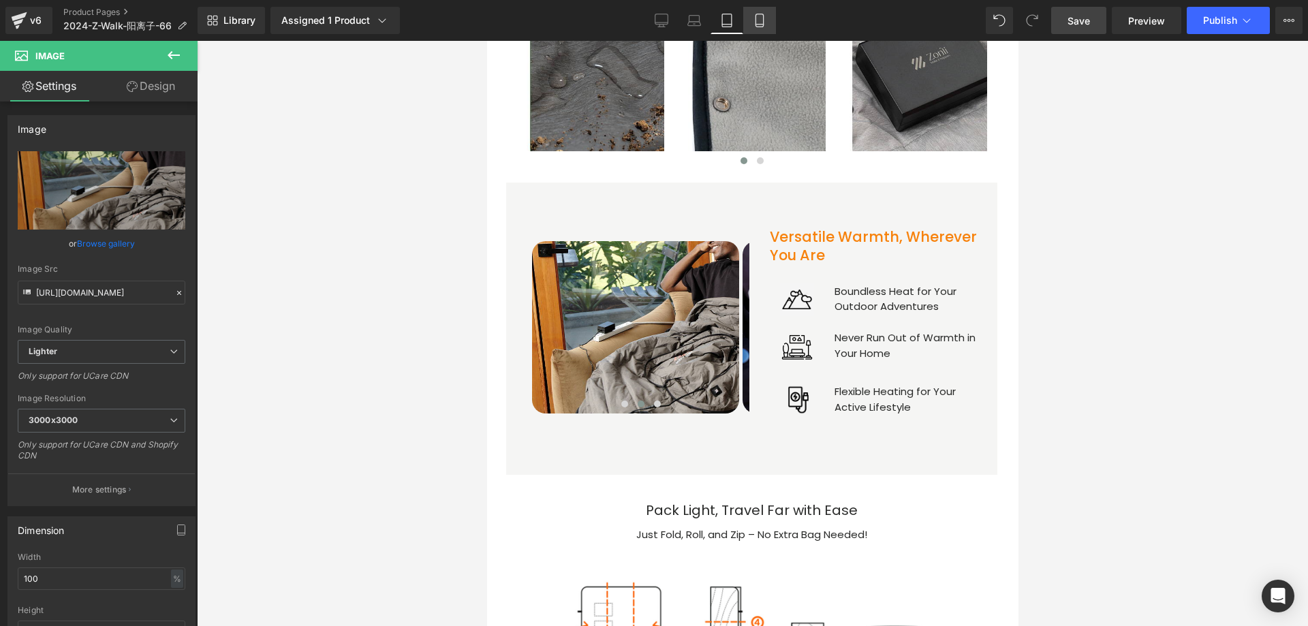
click at [765, 14] on icon at bounding box center [760, 21] width 14 height 14
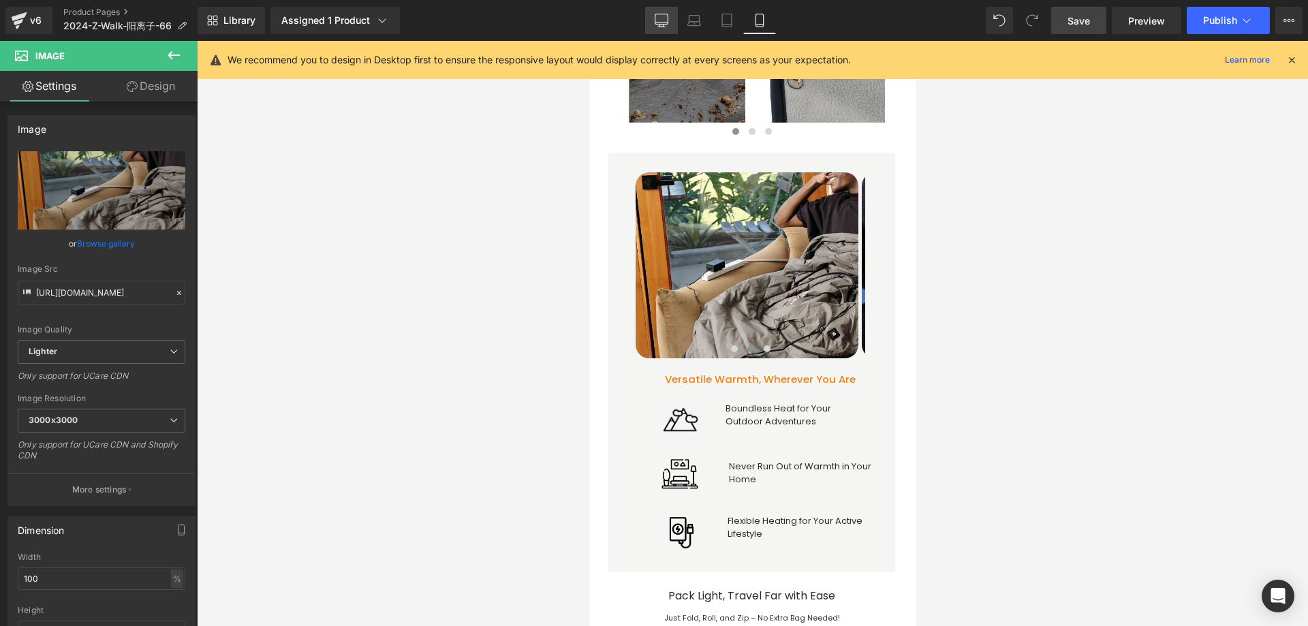
click at [661, 24] on icon at bounding box center [661, 19] width 13 height 10
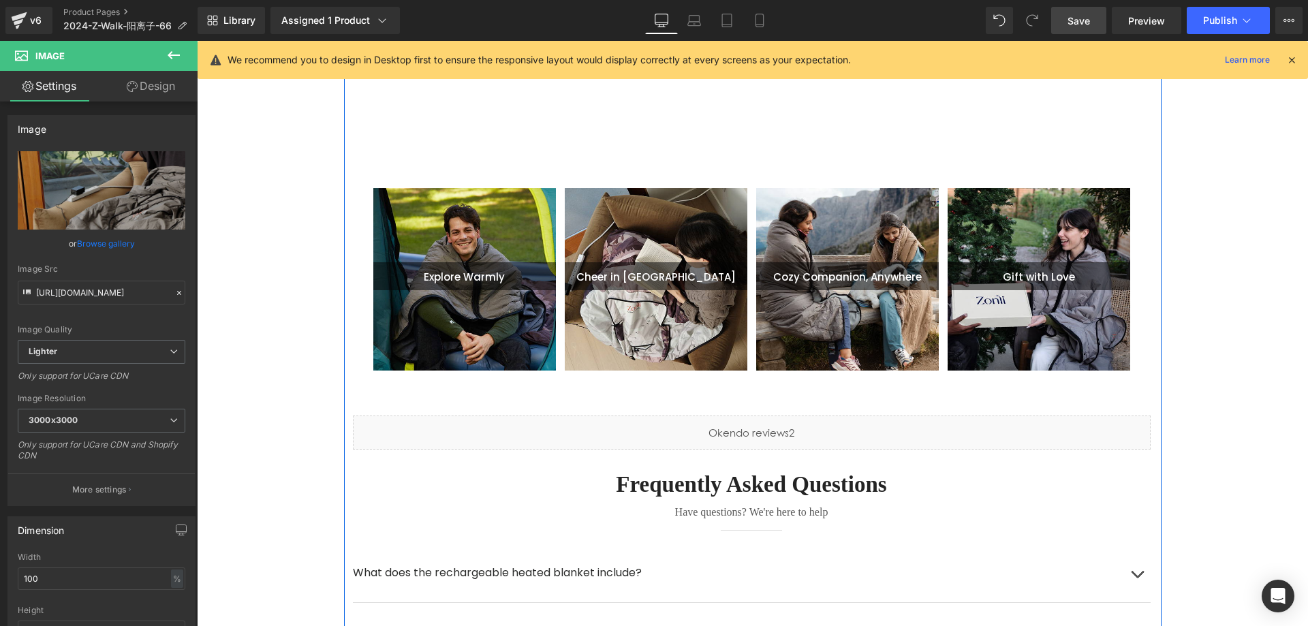
scroll to position [2728, 0]
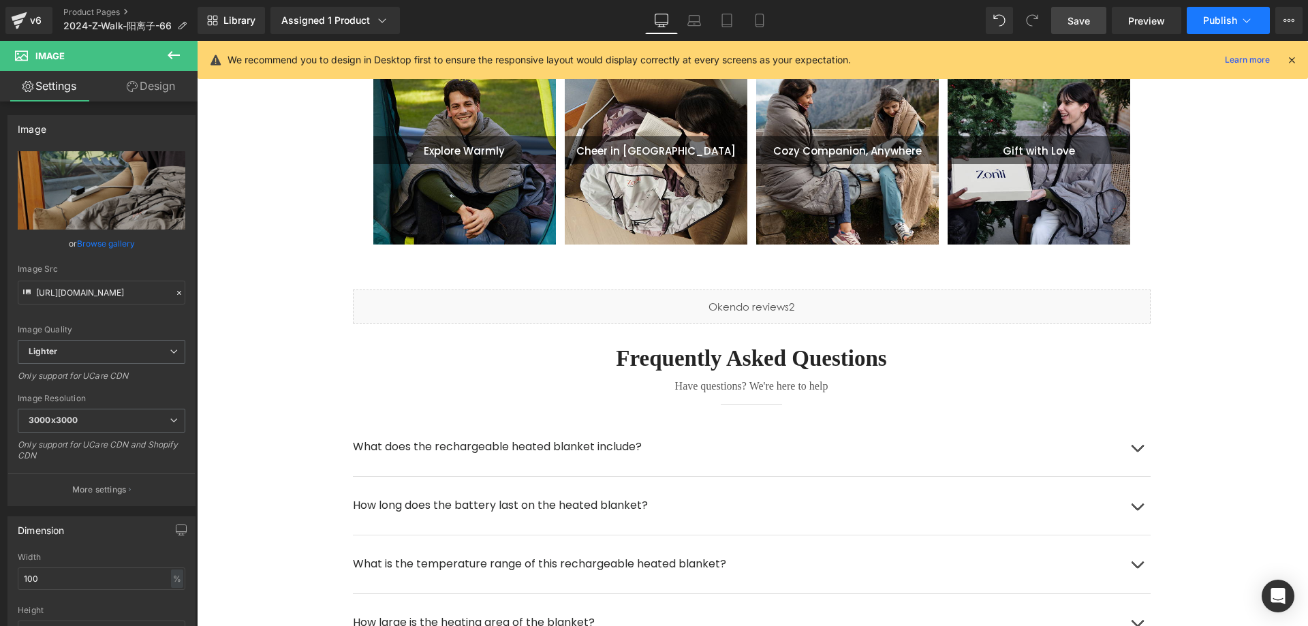
click at [1224, 28] on button "Publish" at bounding box center [1228, 20] width 83 height 27
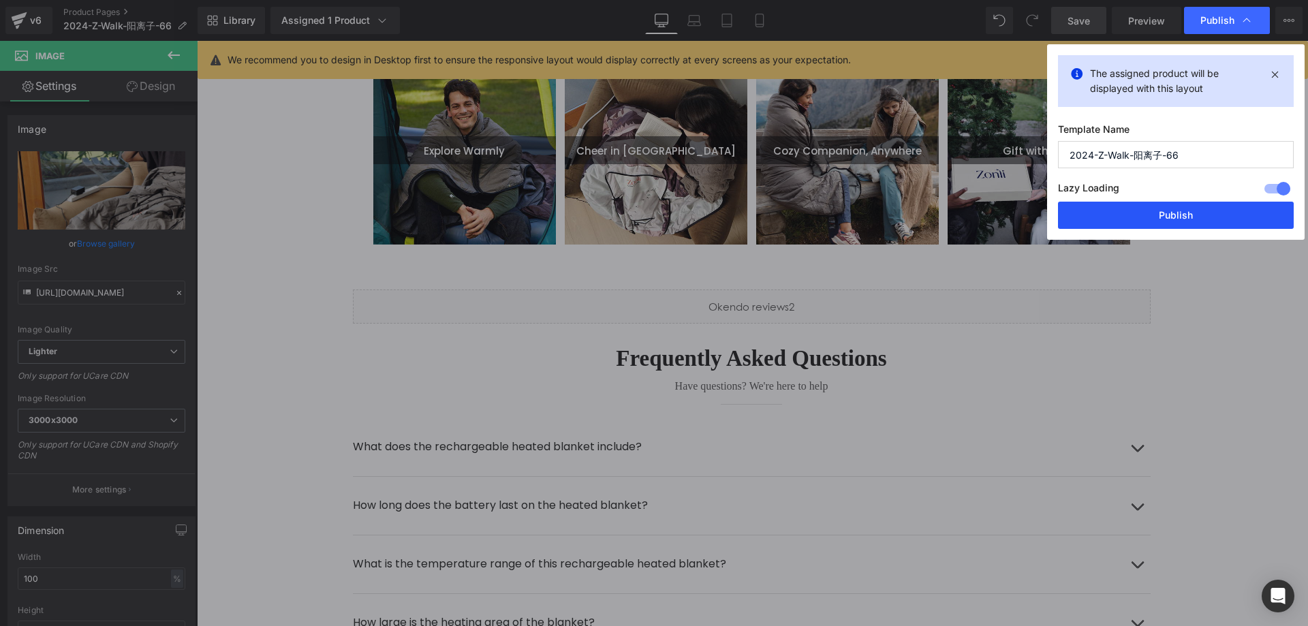
drag, startPoint x: 1154, startPoint y: 215, endPoint x: 189, endPoint y: 585, distance: 1033.3
click at [1154, 215] on button "Publish" at bounding box center [1176, 215] width 236 height 27
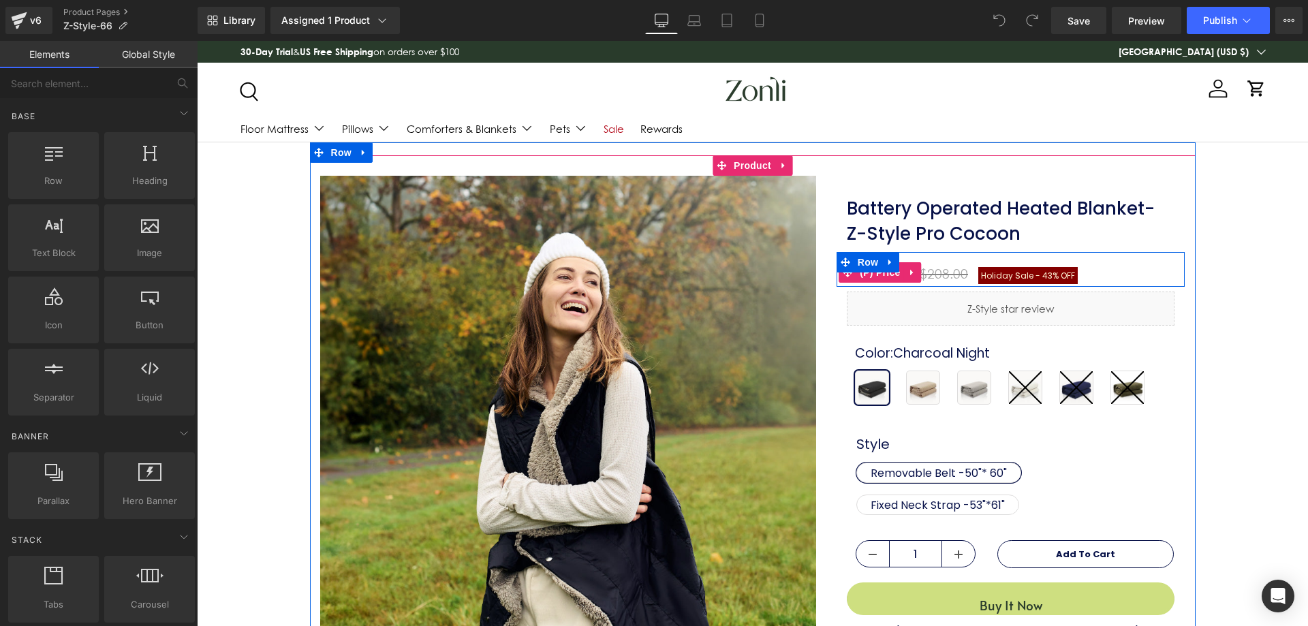
click at [1002, 272] on span "Holiday Sale -" at bounding box center [1010, 276] width 59 height 12
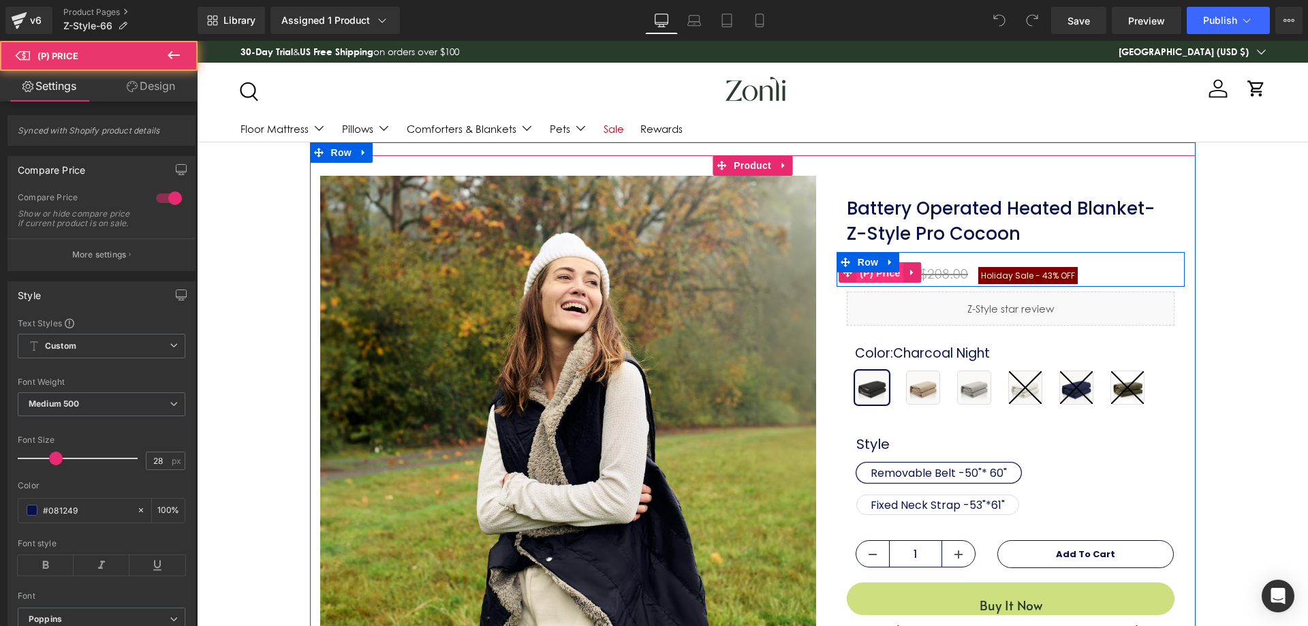
click at [878, 271] on span "(P) Price" at bounding box center [880, 273] width 48 height 20
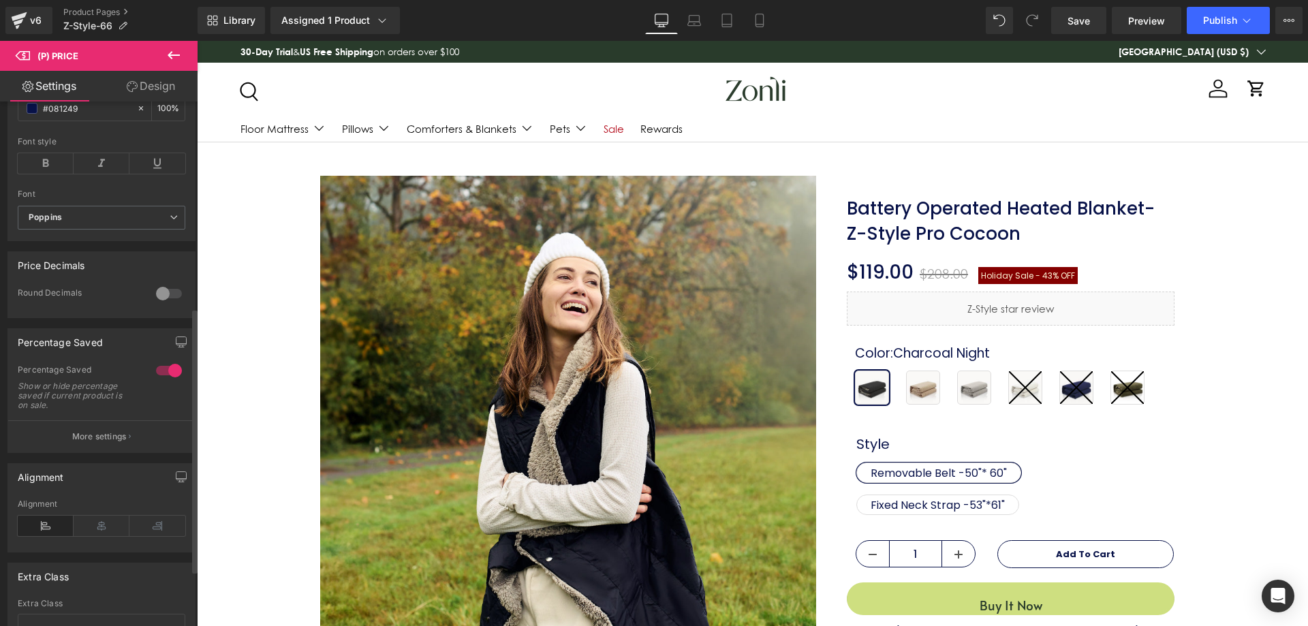
scroll to position [409, 0]
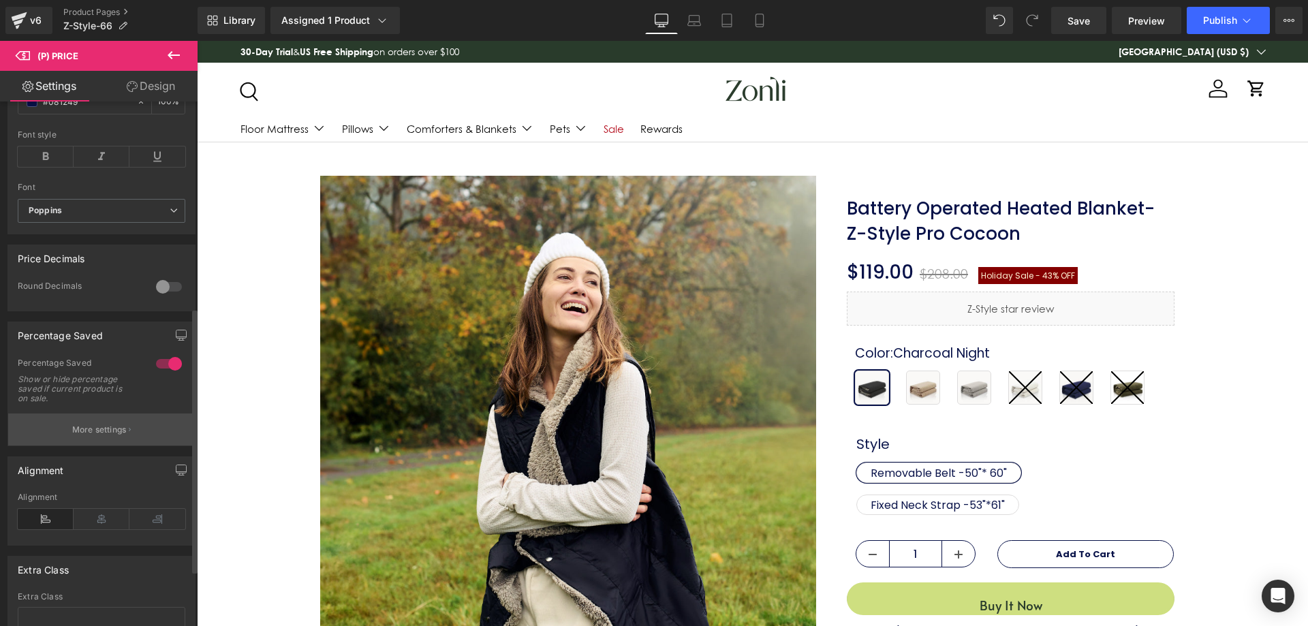
click at [102, 446] on button "More settings" at bounding box center [101, 430] width 187 height 32
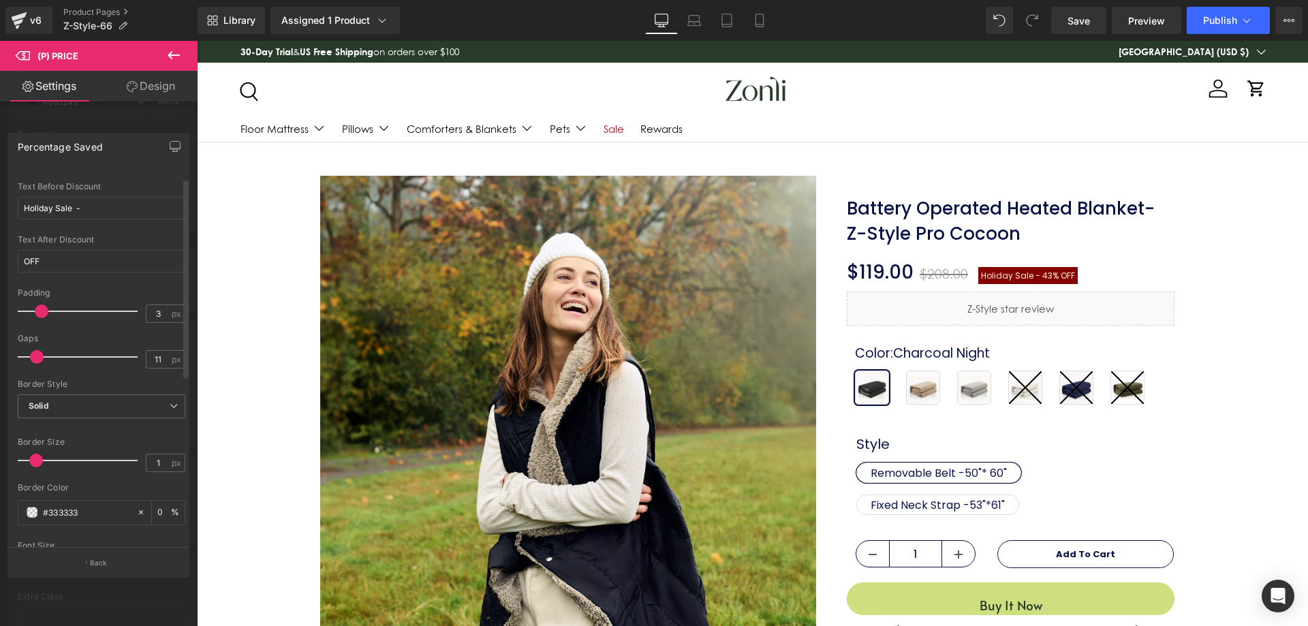
scroll to position [68, 0]
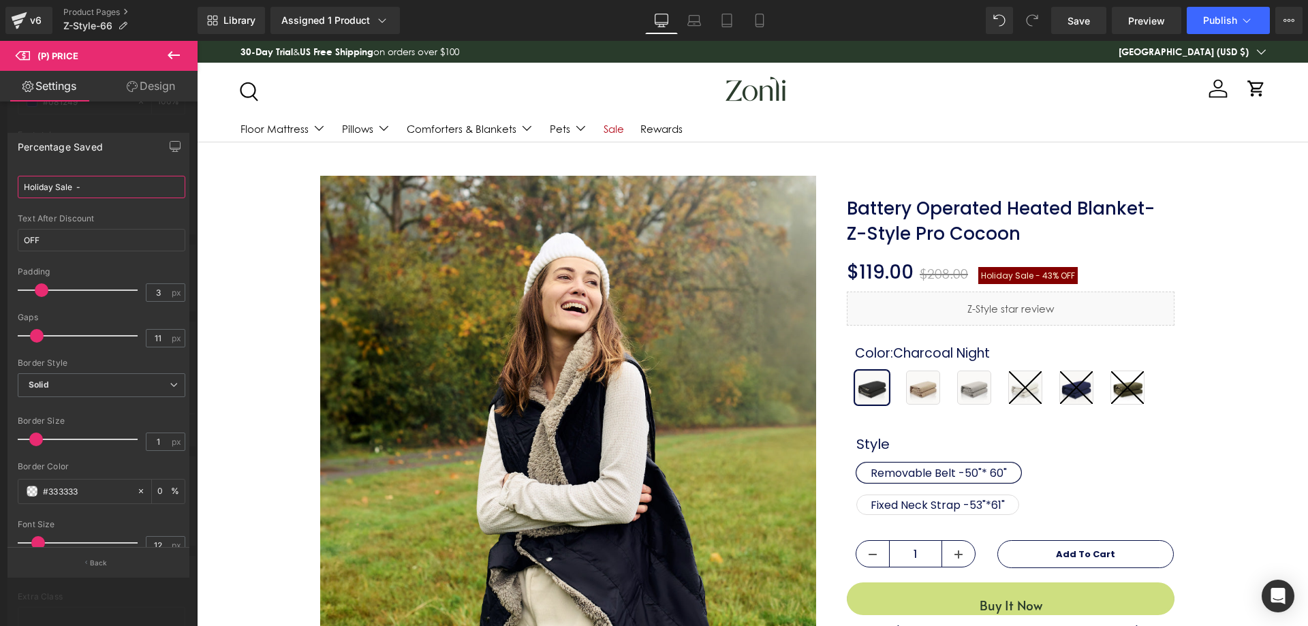
drag, startPoint x: 55, startPoint y: 188, endPoint x: 0, endPoint y: 188, distance: 55.2
click at [0, 188] on div "Percentage Saved Text Styles Custom Custom Setup Global Style Custom Setup Glob…" at bounding box center [99, 350] width 198 height 454
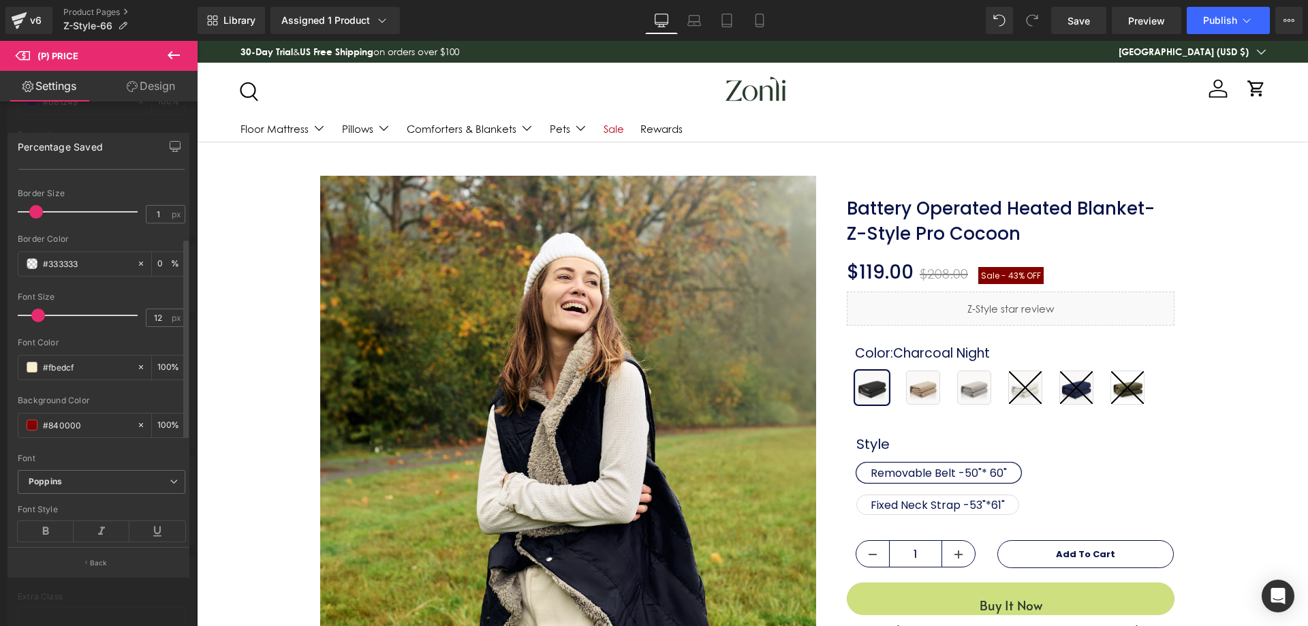
scroll to position [329, 0]
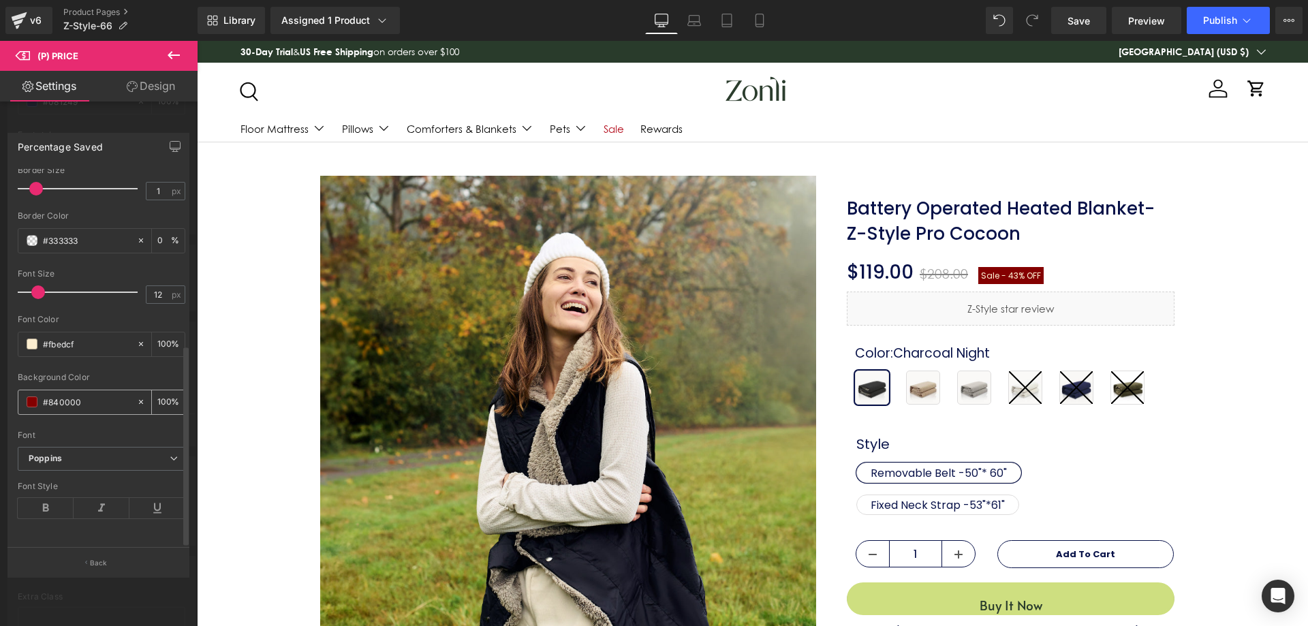
type input "Sale -"
click at [32, 397] on span at bounding box center [32, 402] width 11 height 11
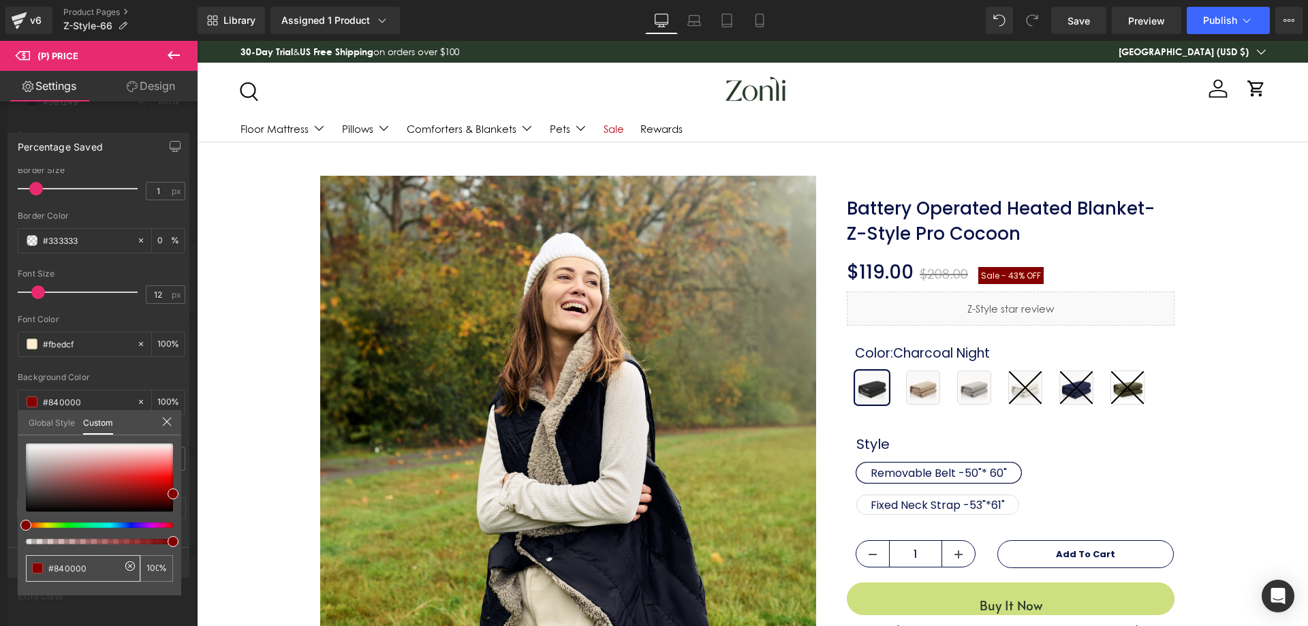
click at [94, 569] on input "#840000" at bounding box center [84, 568] width 72 height 14
drag, startPoint x: 39, startPoint y: 567, endPoint x: 0, endPoint y: 566, distance: 38.9
click at [0, 568] on div "Percentage Saved Text Styles Custom Custom Setup Global Style Custom Setup Glob…" at bounding box center [99, 350] width 198 height 454
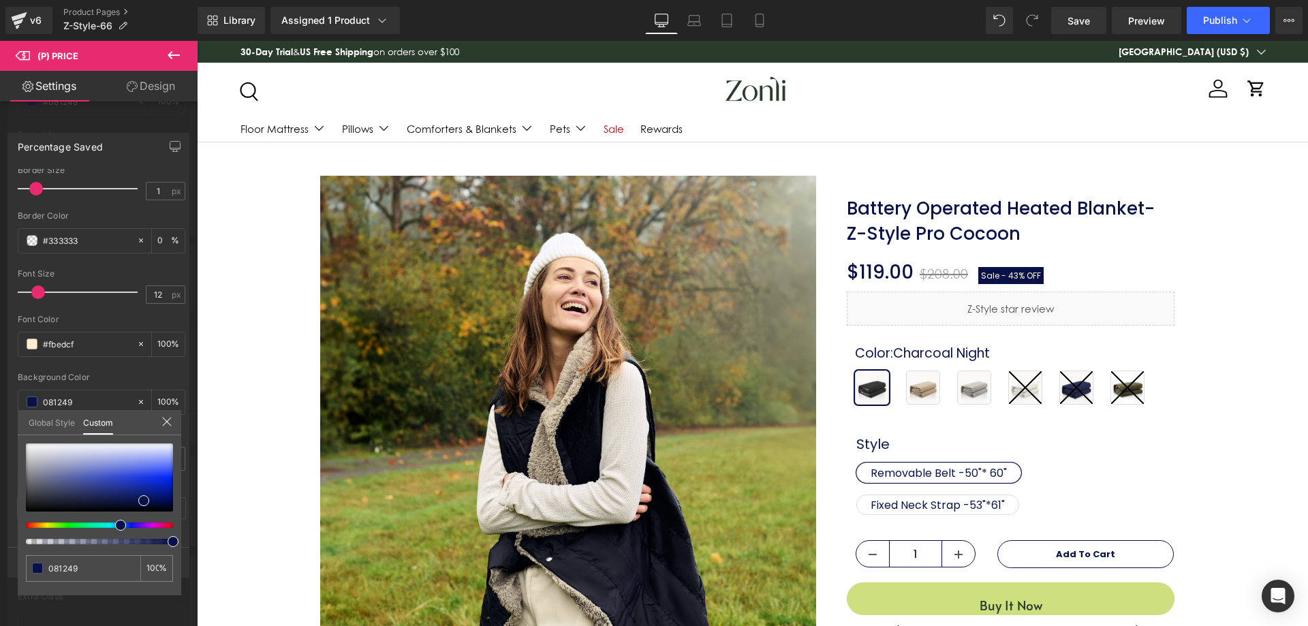
type input "081249"
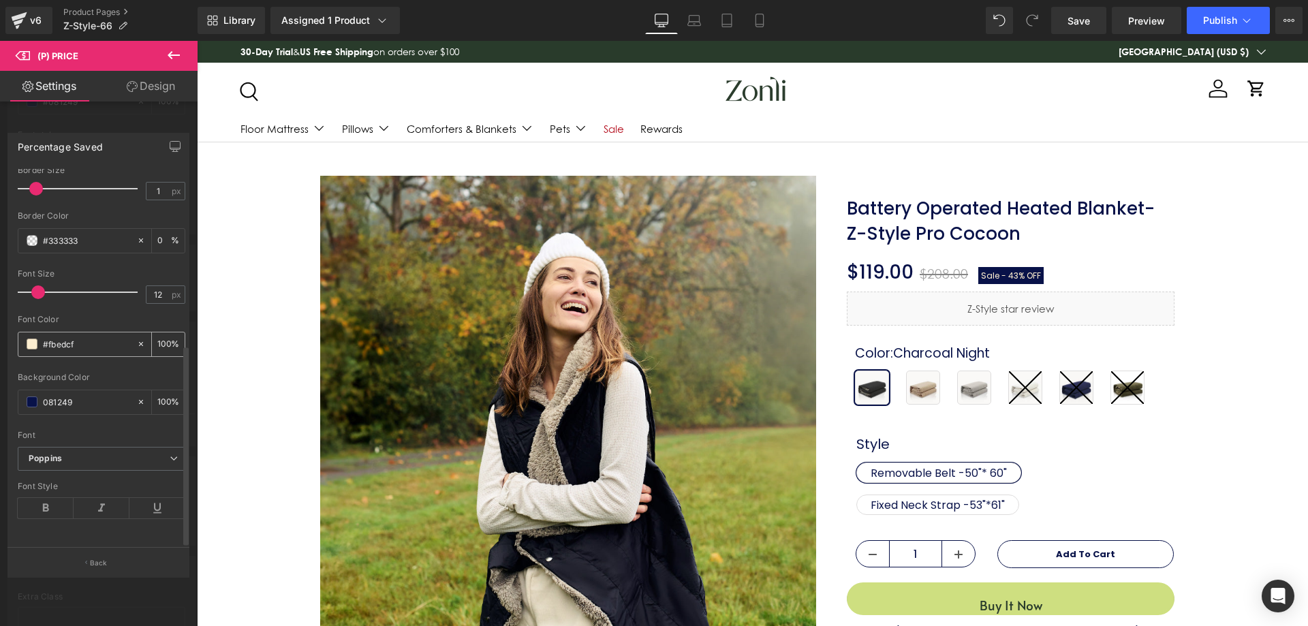
click at [29, 339] on span at bounding box center [32, 344] width 11 height 11
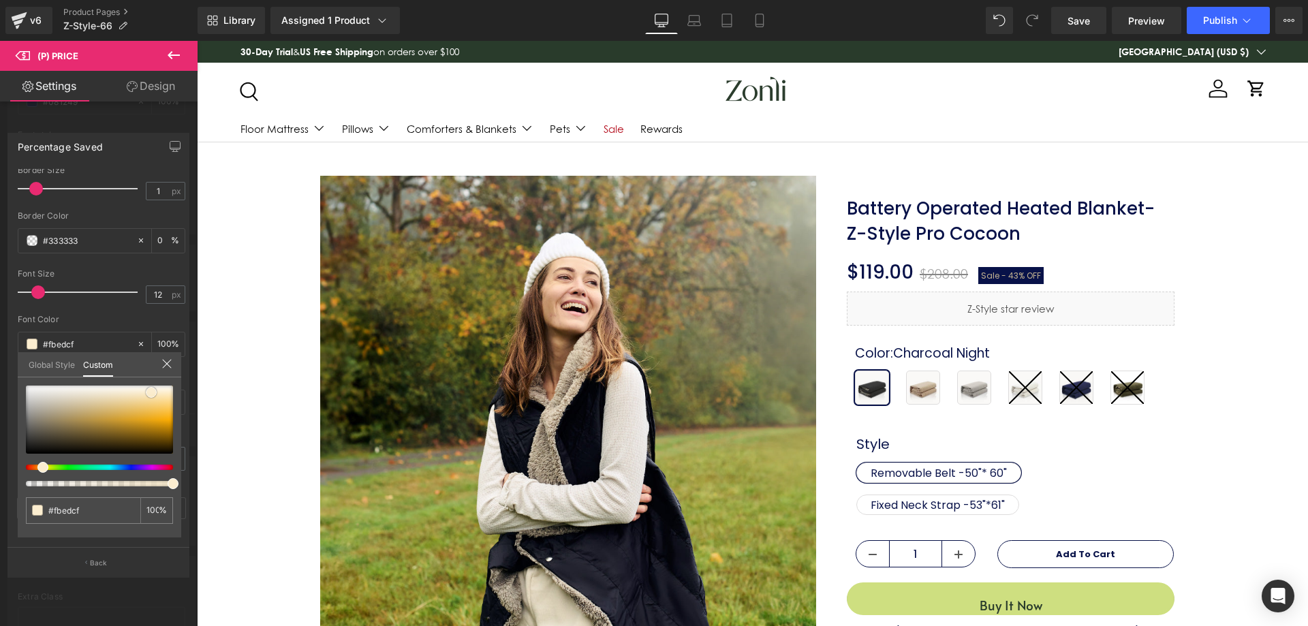
drag, startPoint x: 8, startPoint y: 363, endPoint x: 58, endPoint y: 333, distance: 58.1
click at [0, 350] on div "Percentage Saved Text Styles Custom Custom Setup Global Style Custom Setup Glob…" at bounding box center [99, 350] width 198 height 454
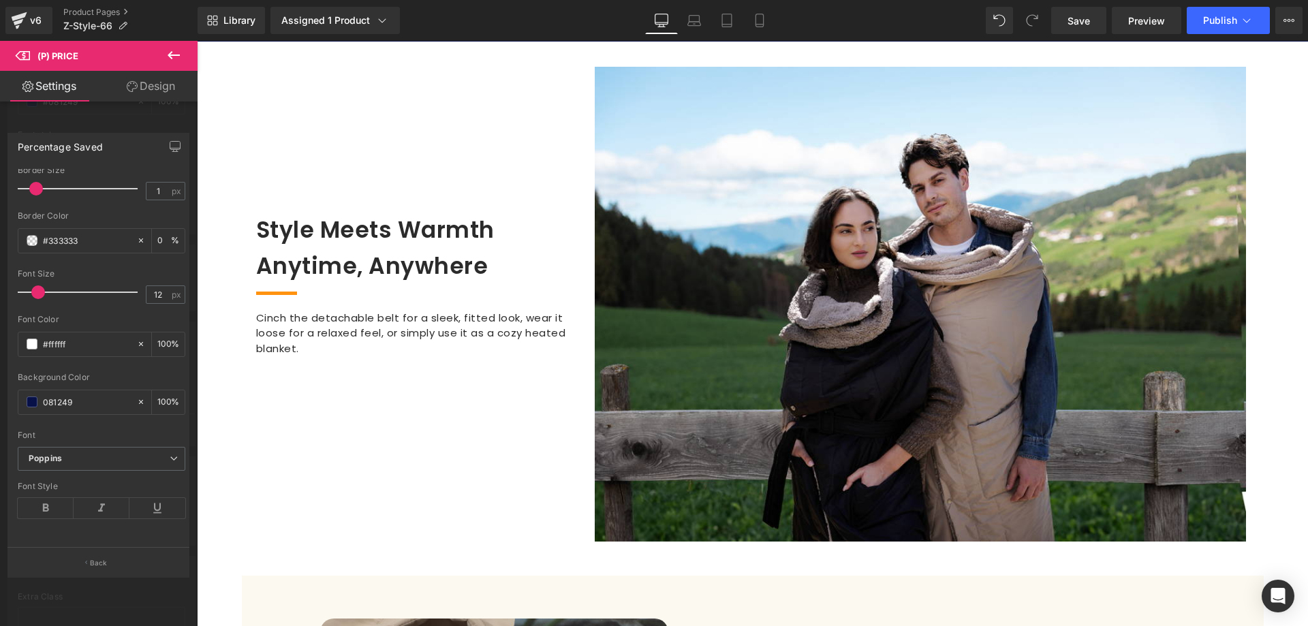
scroll to position [886, 0]
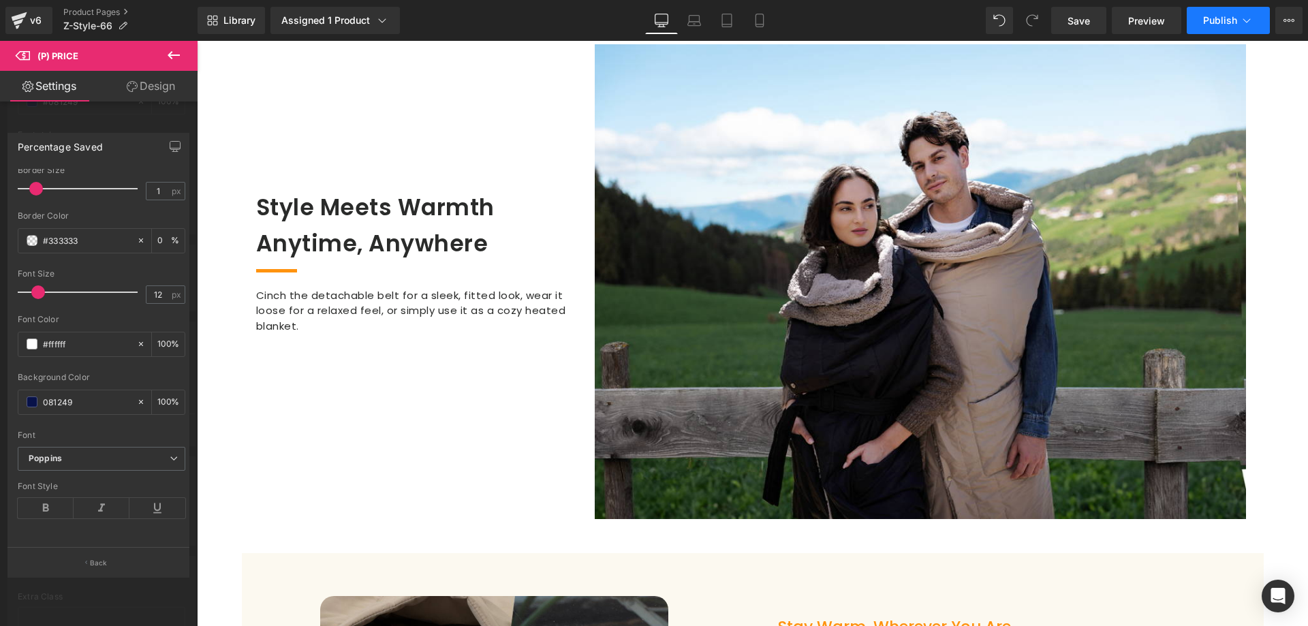
click at [1216, 22] on span "Publish" at bounding box center [1220, 20] width 34 height 11
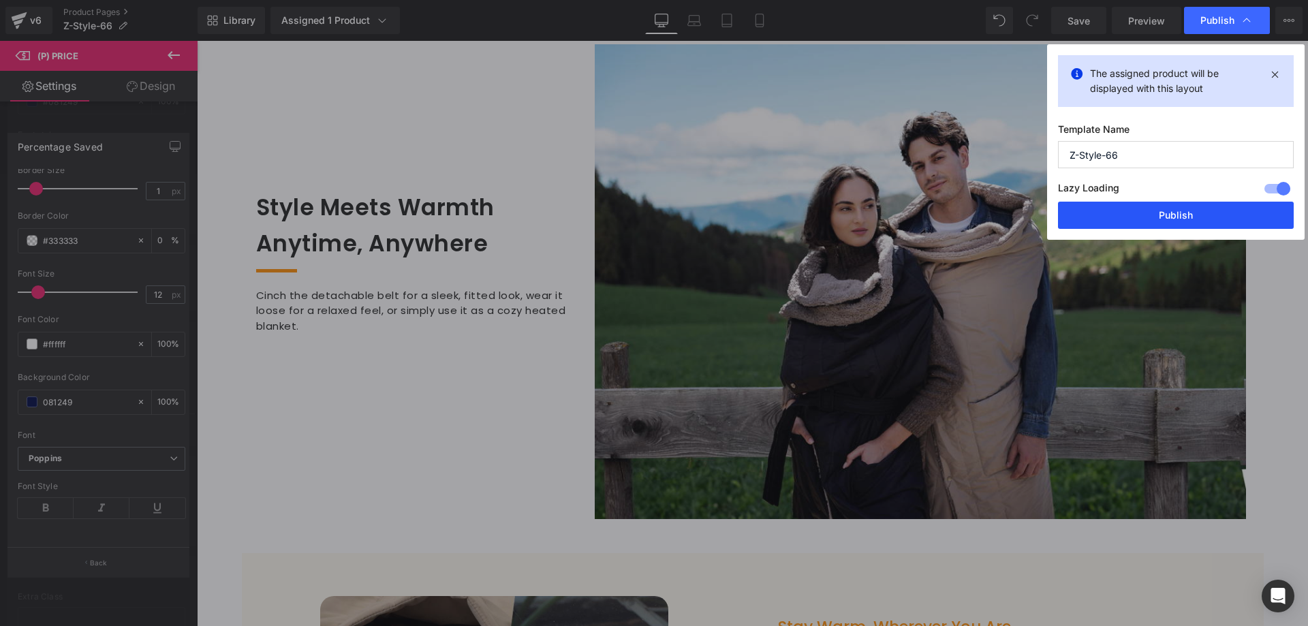
click at [1159, 212] on button "Publish" at bounding box center [1176, 215] width 236 height 27
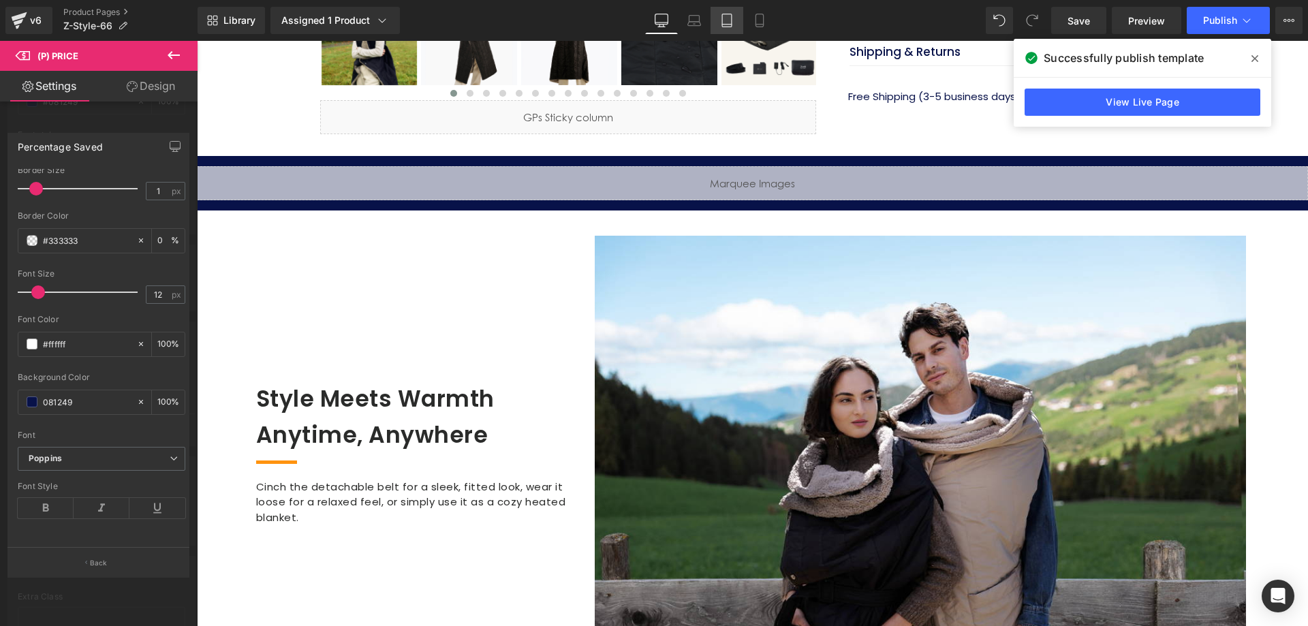
scroll to position [681, 0]
